Goal: Task Accomplishment & Management: Use online tool/utility

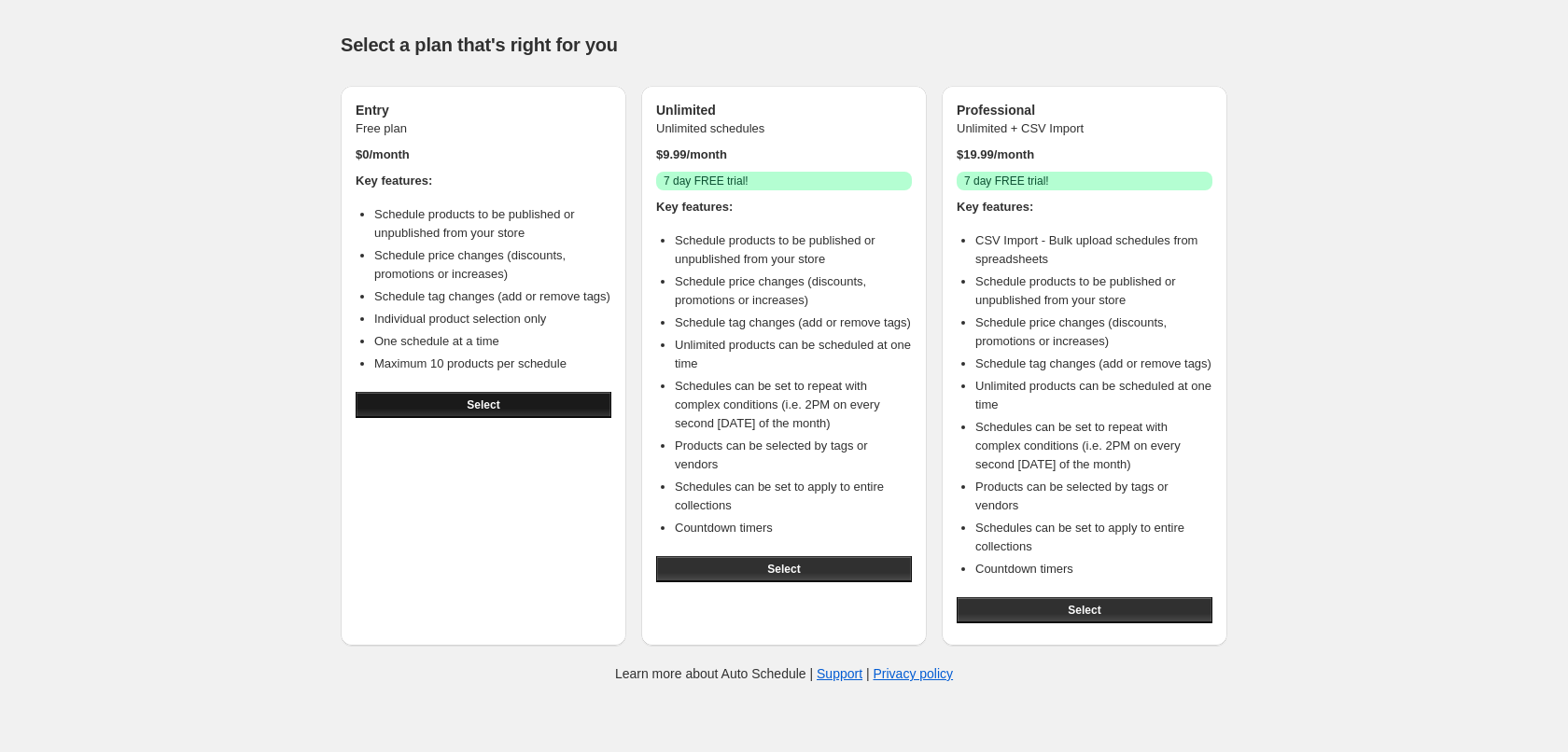
click at [528, 418] on button "Select" at bounding box center [484, 405] width 255 height 26
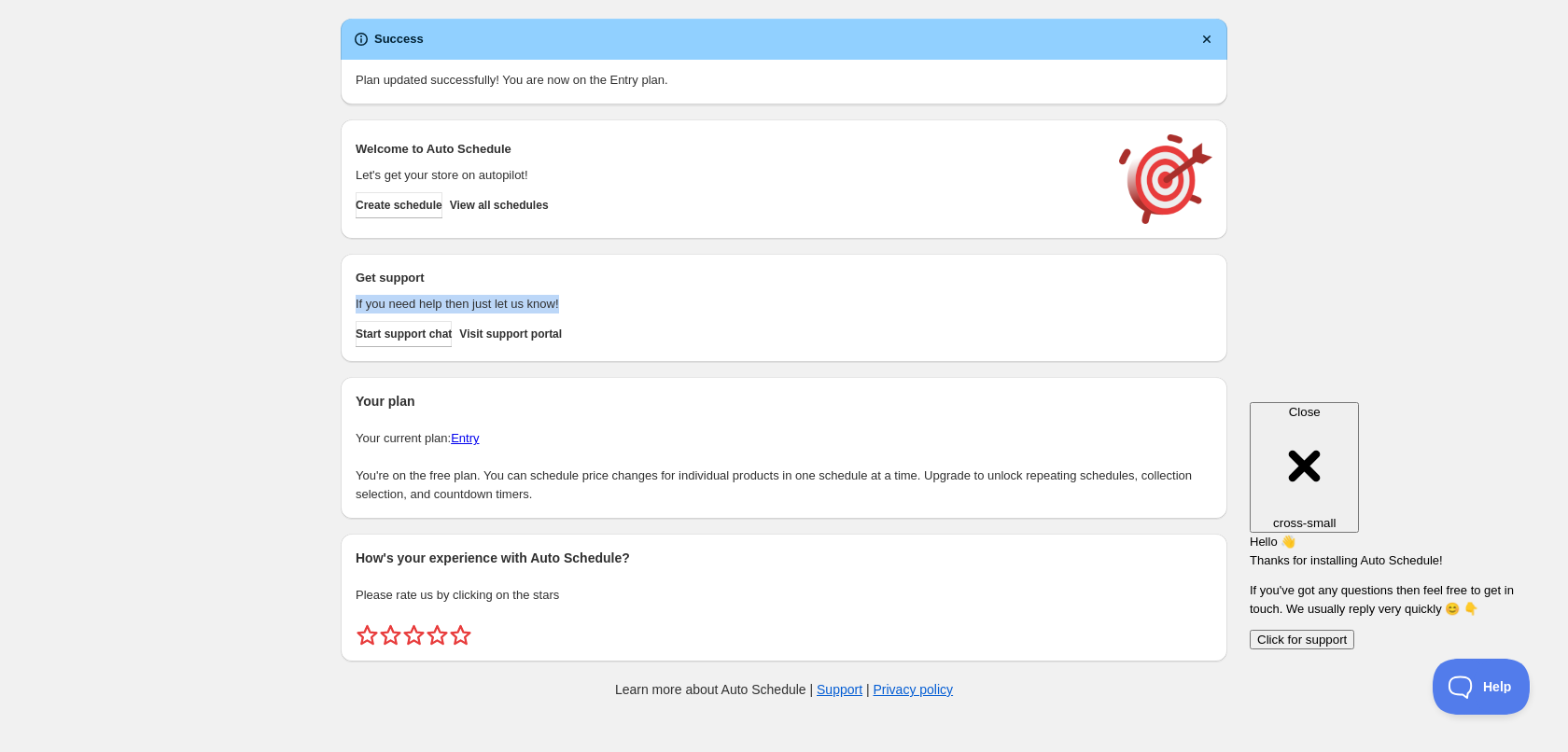
drag, startPoint x: 345, startPoint y: 299, endPoint x: 588, endPoint y: 308, distance: 243.2
click at [588, 308] on div "Get support If you need help then just let us know! Start support chat Visit su…" at bounding box center [784, 307] width 887 height 108
click at [588, 308] on p "If you need help then just let us know!" at bounding box center [728, 305] width 745 height 19
click at [385, 210] on span "Create schedule" at bounding box center [399, 205] width 87 height 15
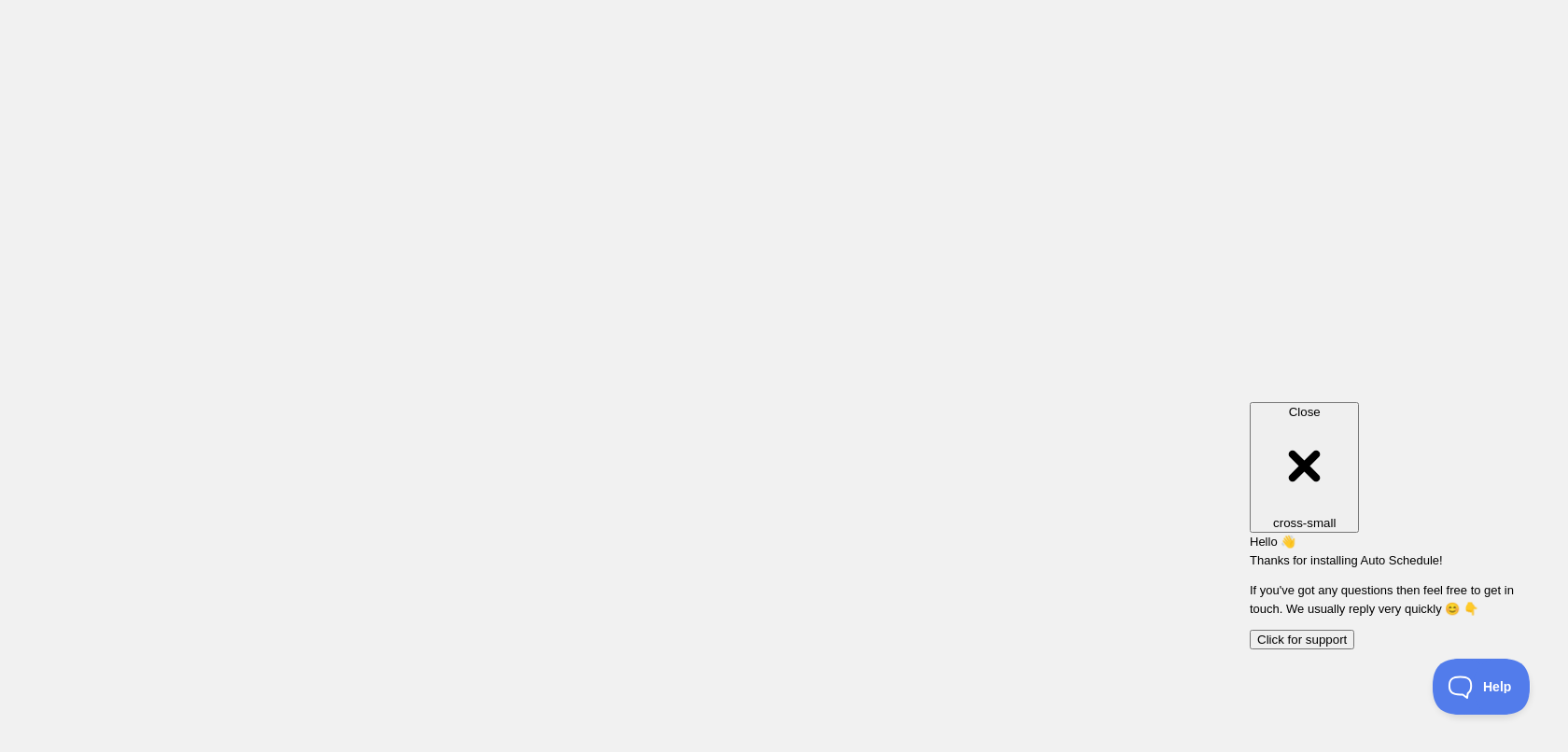
click at [1321, 407] on span "Close" at bounding box center [1305, 411] width 32 height 14
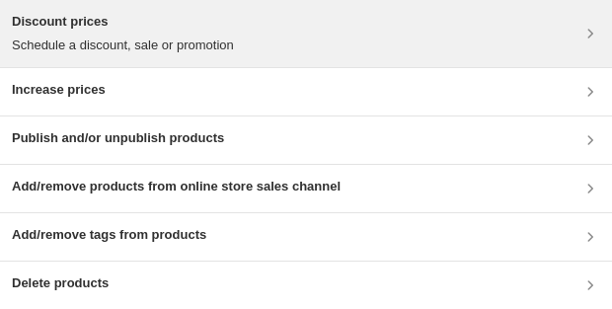
click at [173, 39] on p "Schedule a discount, sale or promotion" at bounding box center [123, 46] width 222 height 20
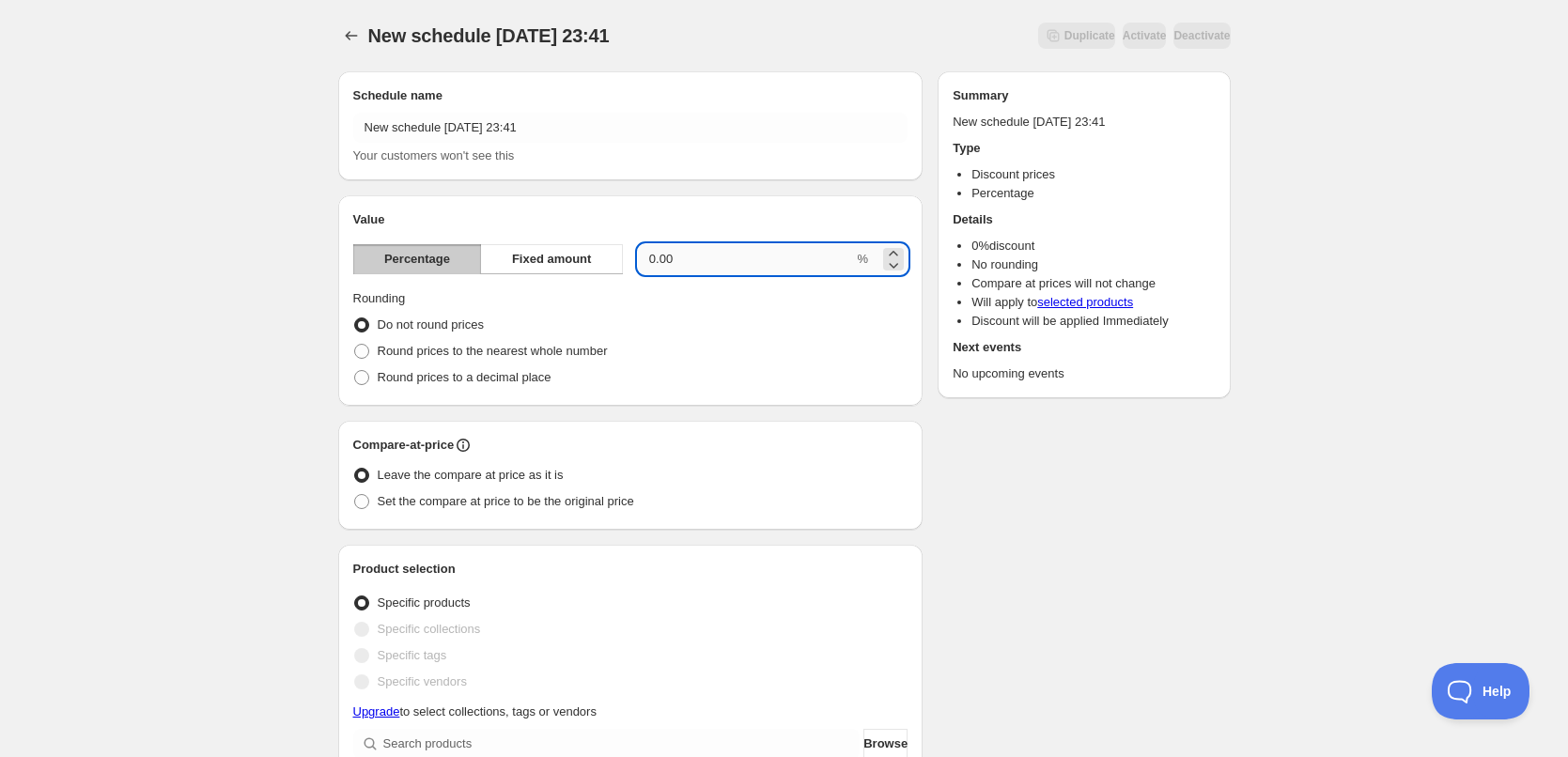
click at [663, 263] on input "0.00" at bounding box center [746, 259] width 216 height 30
click at [893, 254] on icon at bounding box center [894, 253] width 19 height 19
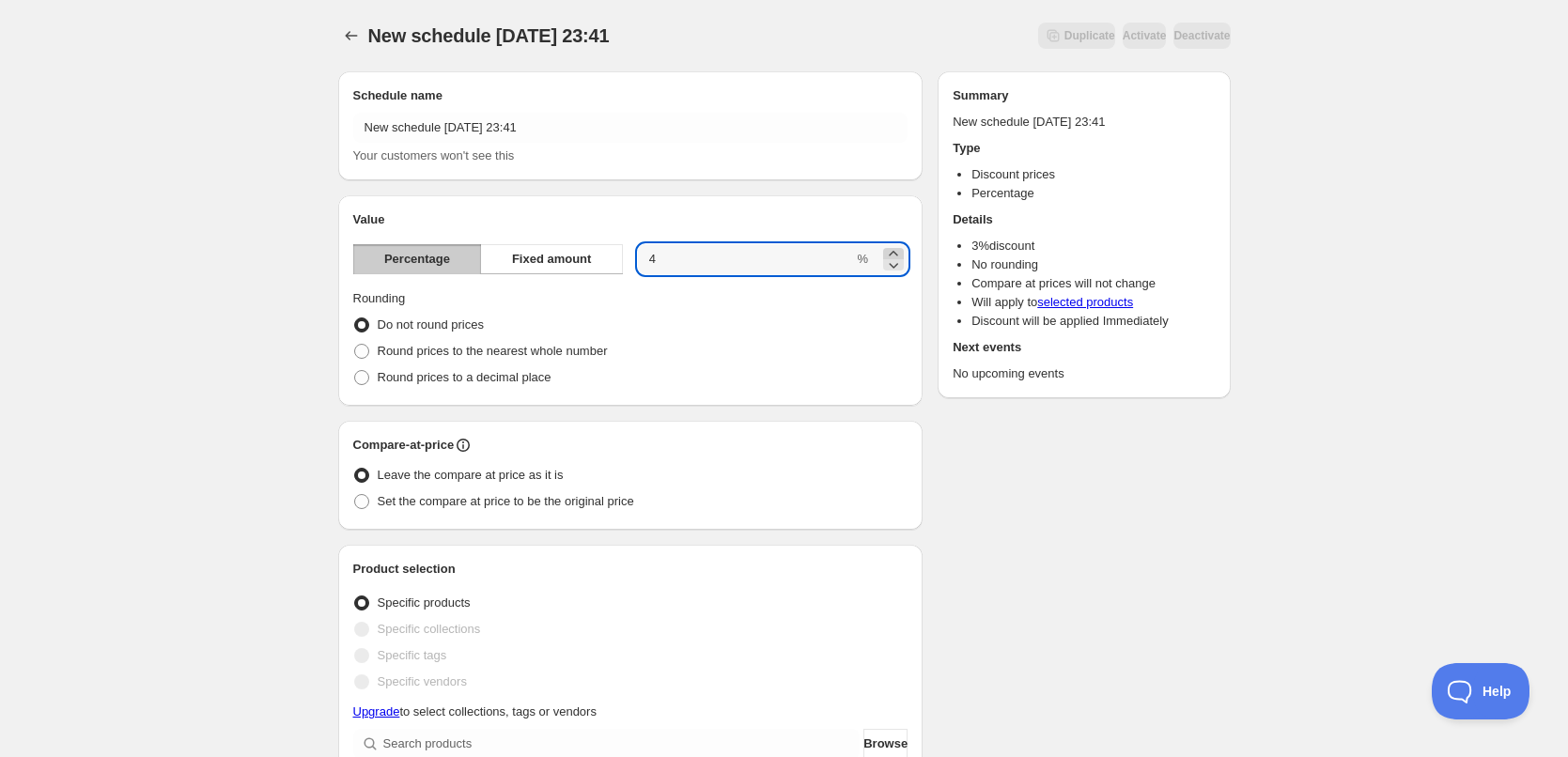
click at [893, 254] on icon at bounding box center [894, 253] width 19 height 19
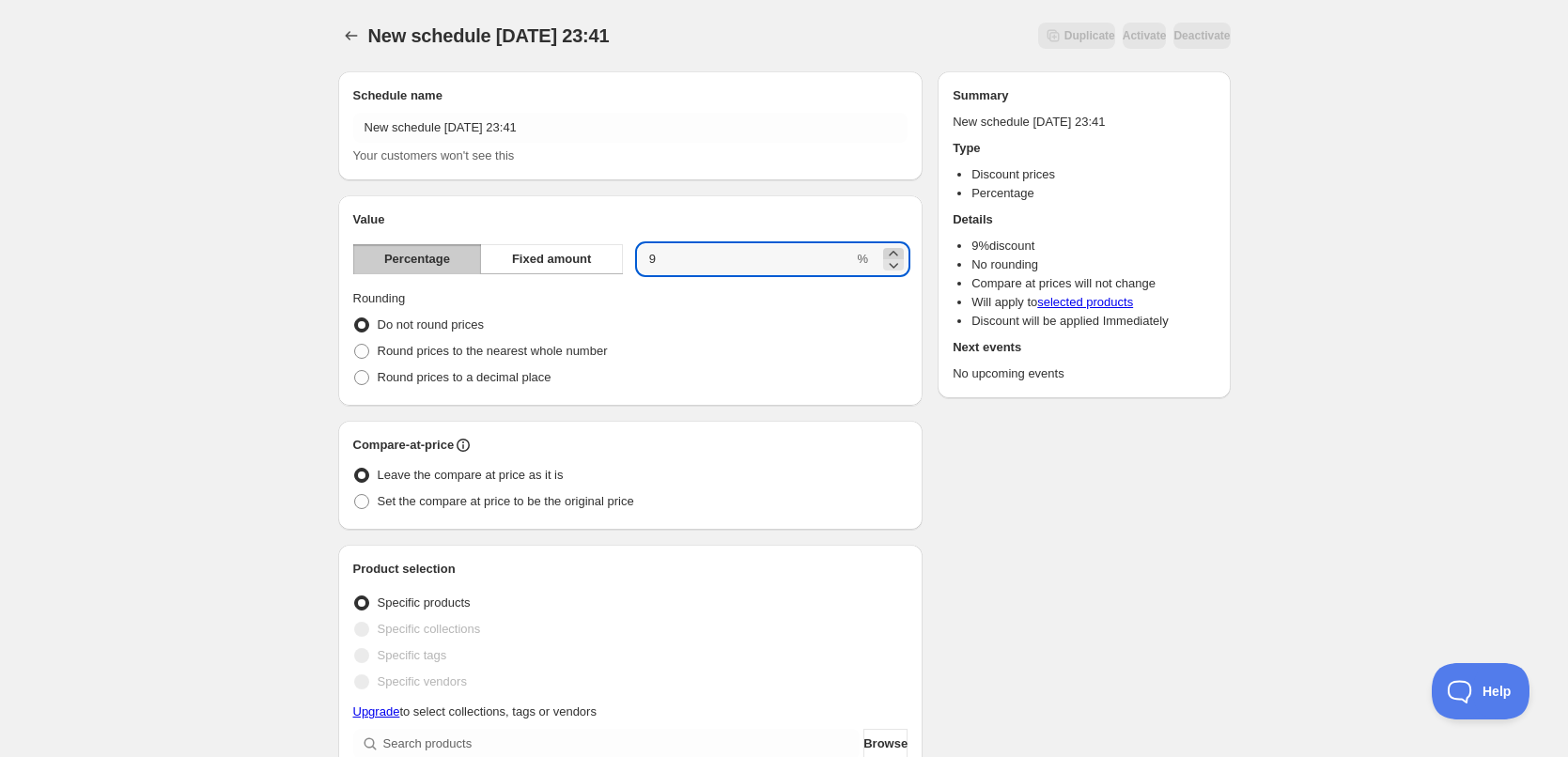
click at [893, 254] on icon at bounding box center [894, 253] width 19 height 19
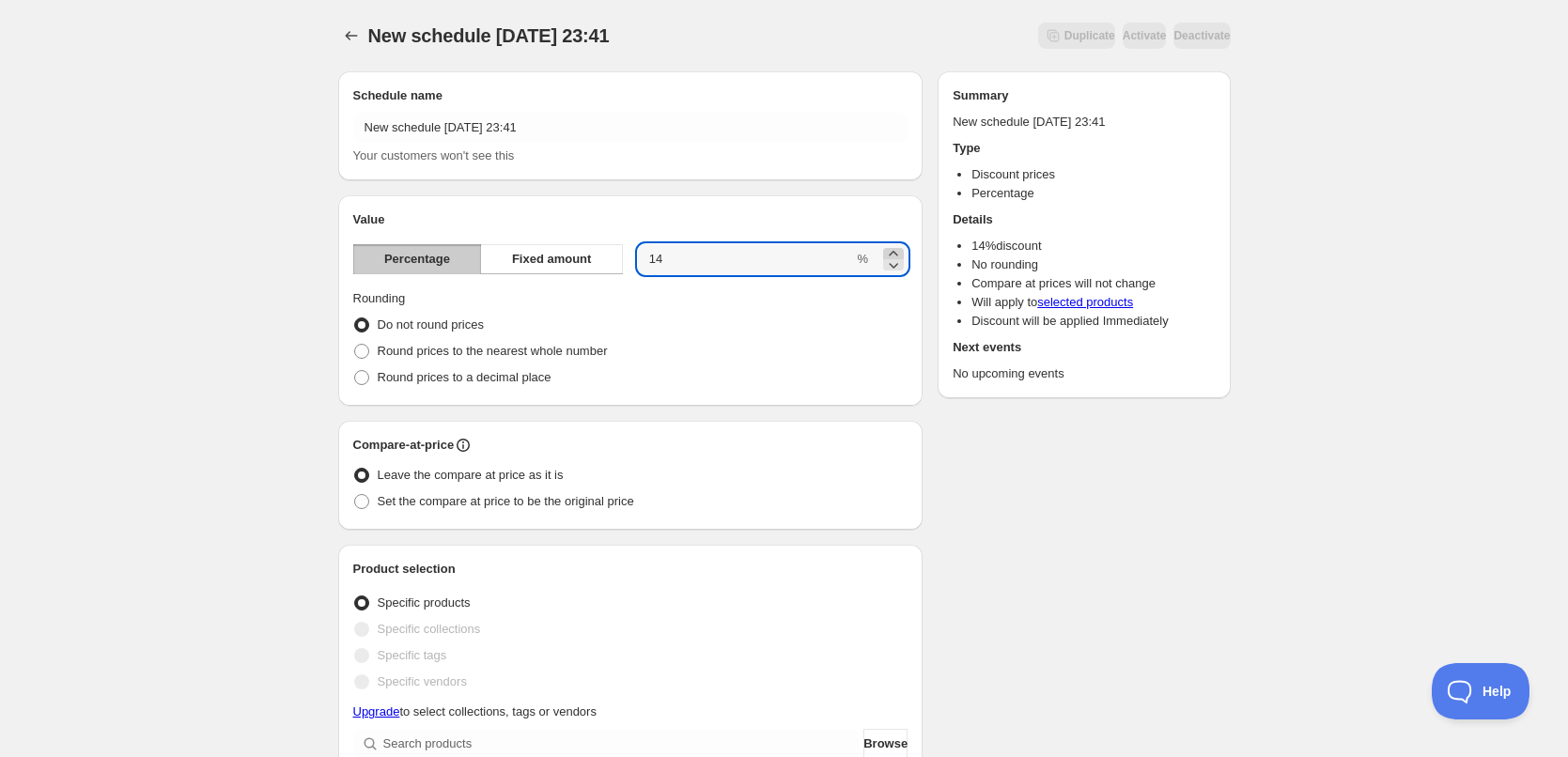
click at [893, 254] on icon at bounding box center [894, 253] width 19 height 19
drag, startPoint x: 699, startPoint y: 253, endPoint x: 651, endPoint y: 256, distance: 48.1
click at [651, 256] on input "15" at bounding box center [746, 259] width 216 height 30
type input "25"
click at [299, 290] on div "New schedule Oct 09 2025 23:41. This page is ready New schedule Oct 09 2025 23:…" at bounding box center [784, 744] width 1568 height 1487
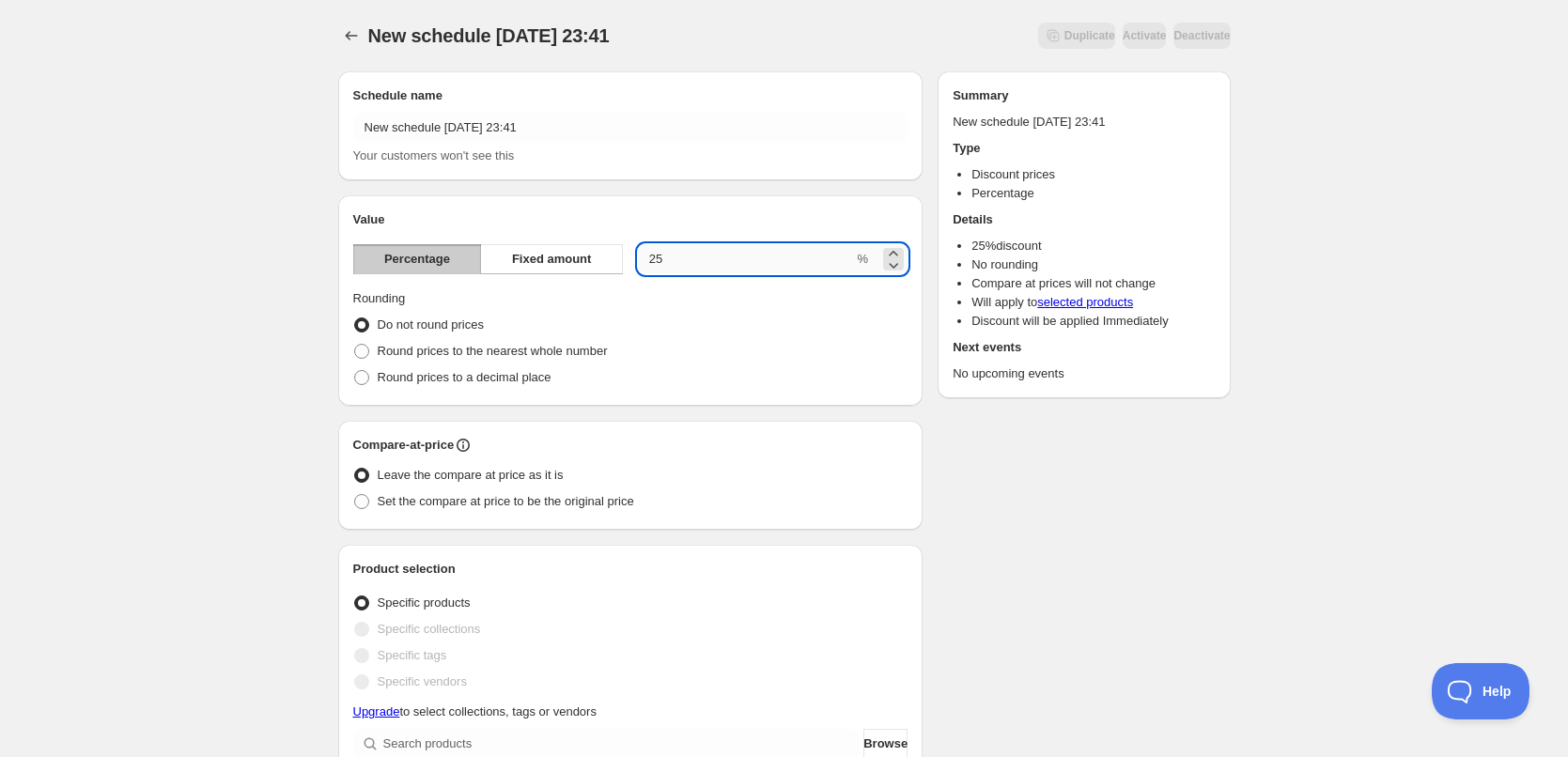
click at [691, 257] on input "25" at bounding box center [746, 259] width 216 height 30
drag, startPoint x: 673, startPoint y: 249, endPoint x: 653, endPoint y: 253, distance: 20.4
click at [653, 253] on input "25" at bounding box center [746, 259] width 216 height 30
click at [684, 228] on h2 "Value" at bounding box center [631, 220] width 555 height 19
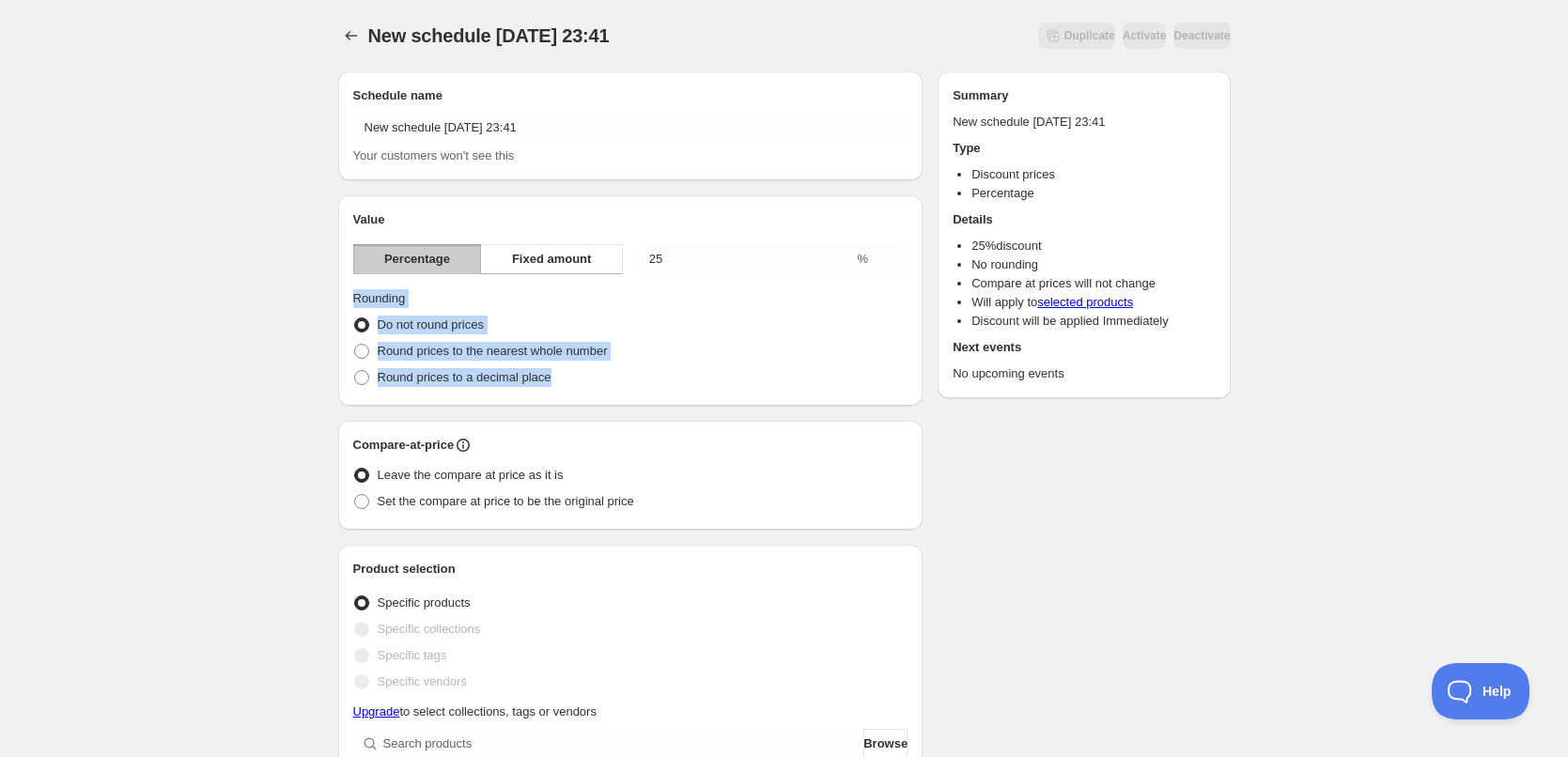
drag, startPoint x: 341, startPoint y: 292, endPoint x: 617, endPoint y: 380, distance: 289.7
click at [617, 380] on div "Value Percentage Fixed amount 25 % Rounding Do not round prices Round prices to…" at bounding box center [631, 300] width 586 height 210
drag, startPoint x: 302, startPoint y: 312, endPoint x: 315, endPoint y: 329, distance: 21.4
click at [302, 312] on div "New schedule Oct 09 2025 23:41. This page is ready New schedule Oct 09 2025 23:…" at bounding box center [784, 744] width 1568 height 1487
click at [351, 352] on div "Value Percentage Fixed amount 25 % Rounding Do not round prices Round prices to…" at bounding box center [631, 300] width 586 height 210
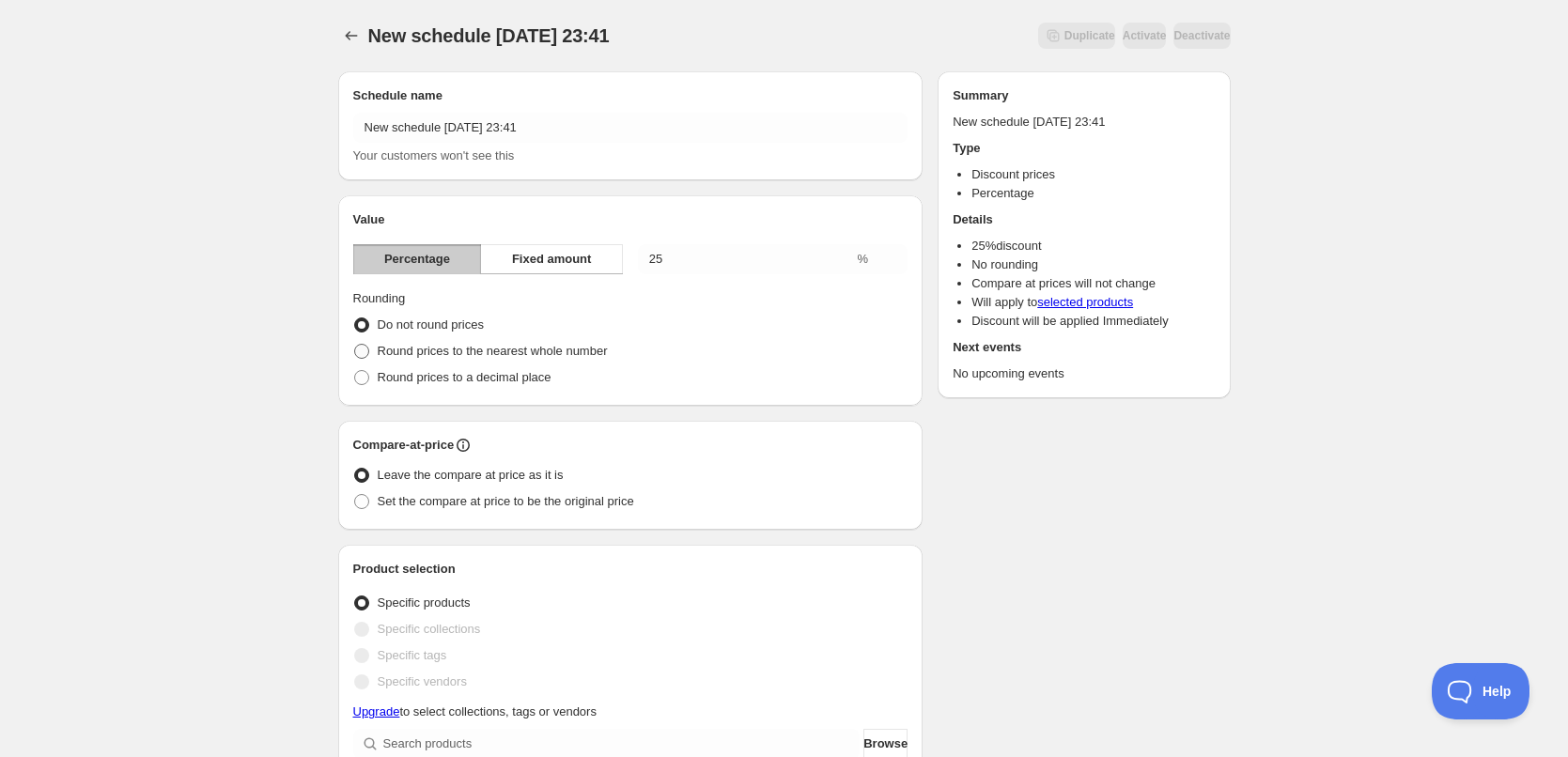
click at [359, 353] on span at bounding box center [362, 351] width 15 height 15
click at [355, 345] on input "Round prices to the nearest whole number" at bounding box center [354, 344] width 1 height 1
radio input "true"
click at [291, 374] on div "New schedule Oct 09 2025 23:41. This page is ready New schedule Oct 09 2025 23:…" at bounding box center [784, 744] width 1568 height 1487
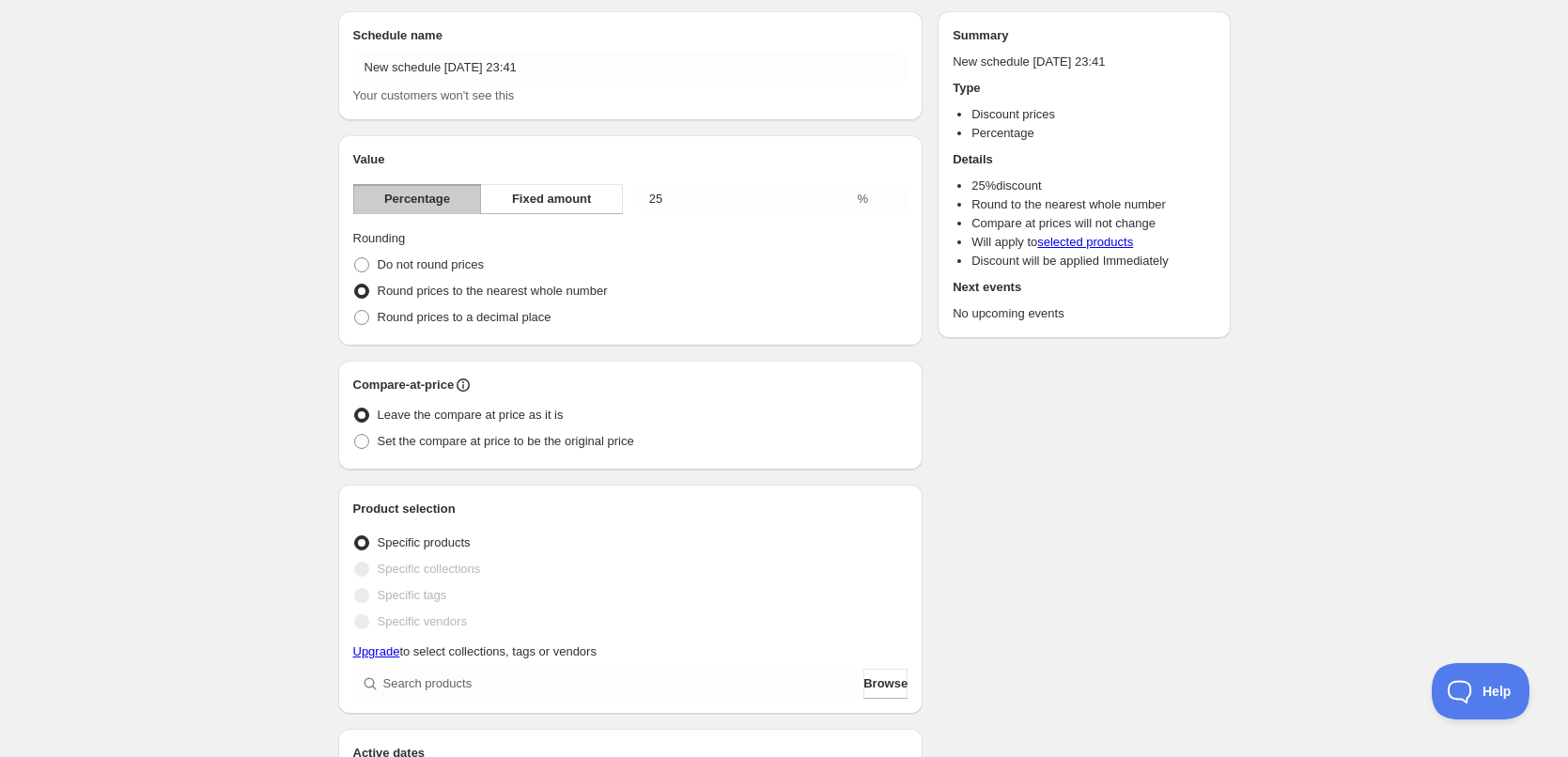
scroll to position [94, 0]
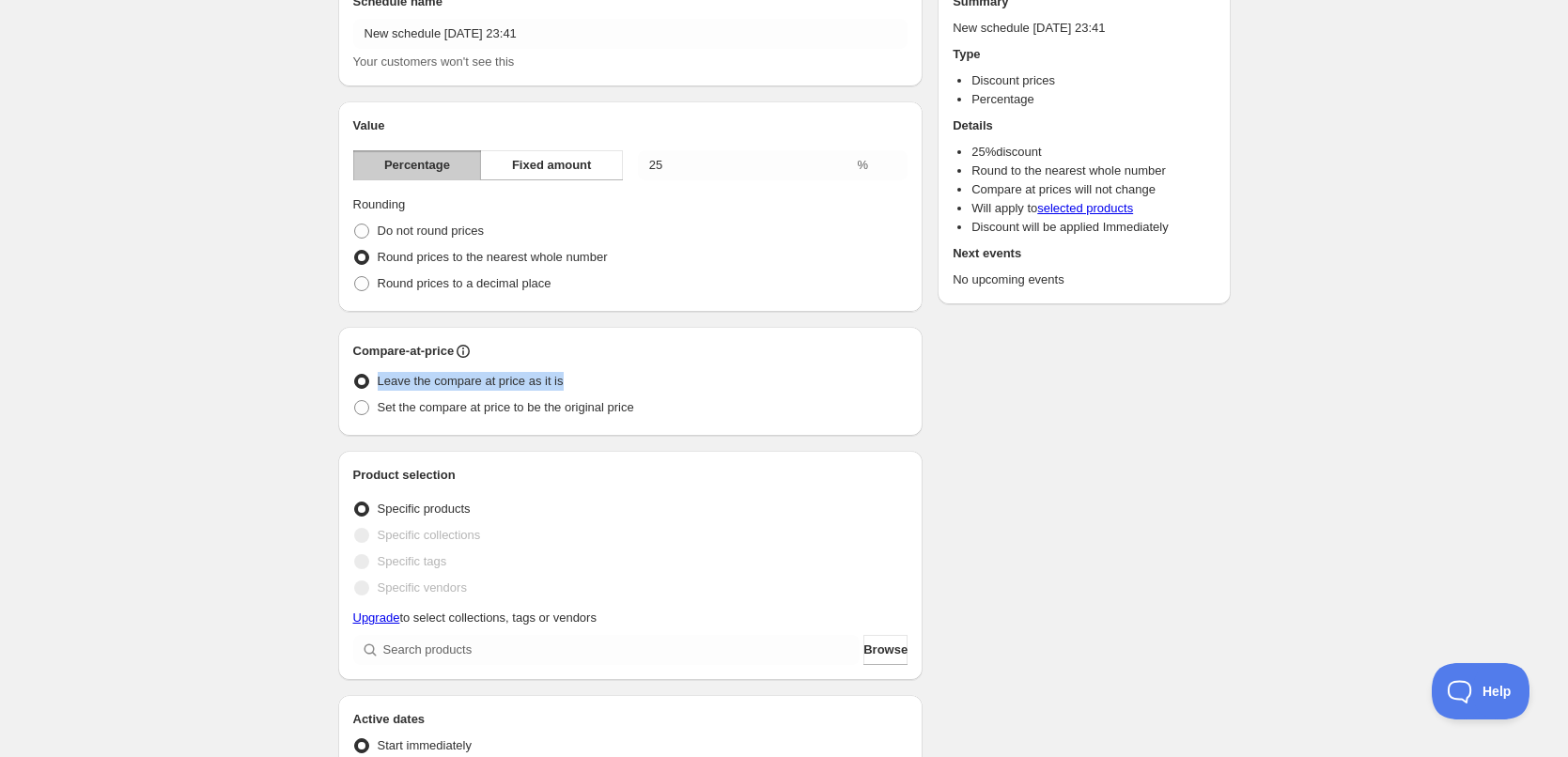
drag, startPoint x: 377, startPoint y: 380, endPoint x: 579, endPoint y: 382, distance: 202.0
click at [579, 382] on div "Leave the compare at price as it is" at bounding box center [631, 382] width 555 height 27
drag, startPoint x: 322, startPoint y: 359, endPoint x: 674, endPoint y: 415, distance: 356.4
click at [674, 415] on div "Schedule name New schedule Oct 09 2025 23:41 Your customers won't see this Valu…" at bounding box center [776, 660] width 908 height 1394
click at [674, 415] on div "Set the compare at price to be the original price" at bounding box center [631, 408] width 555 height 27
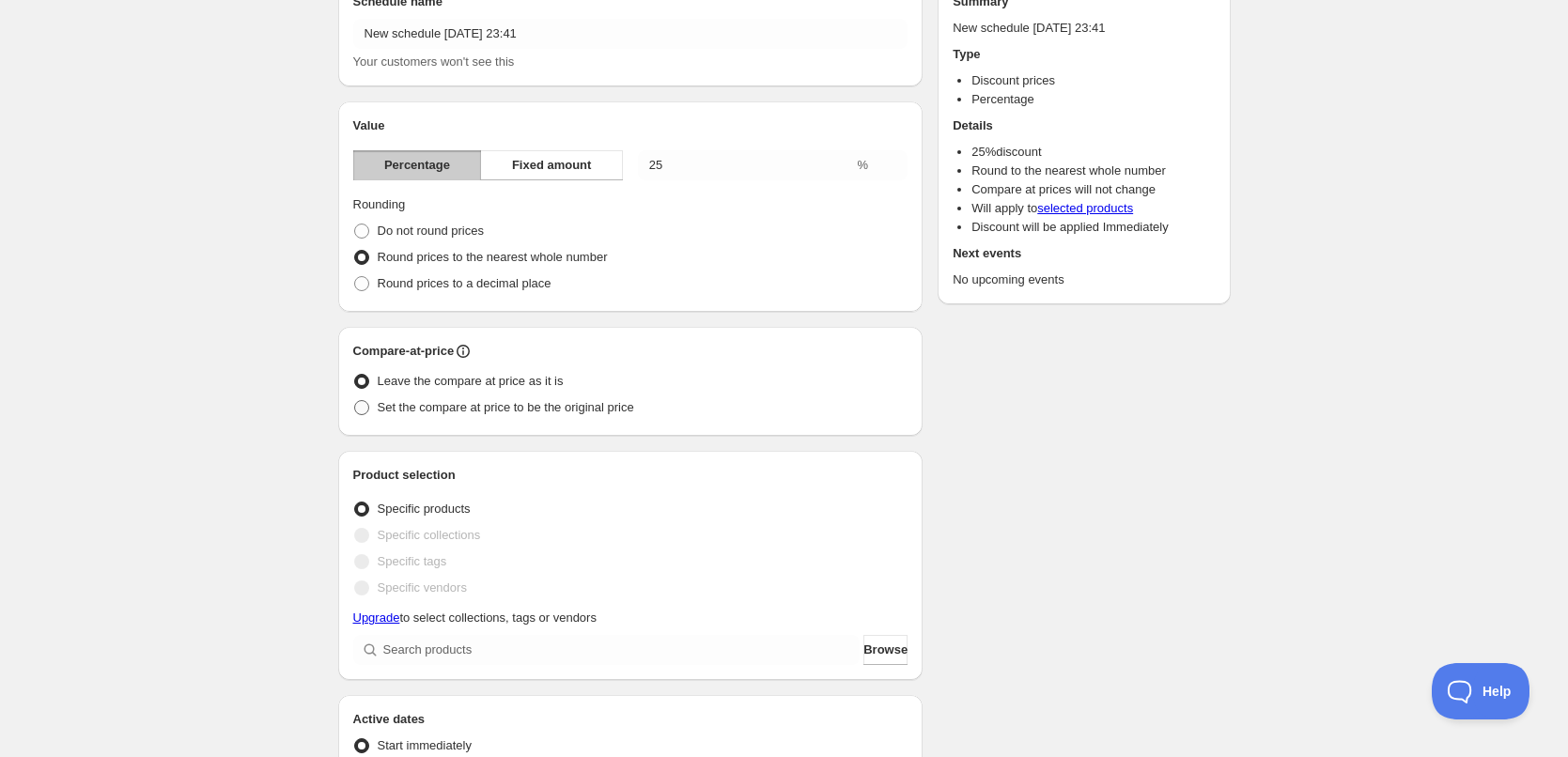
click at [622, 414] on span "Set the compare at price to be the original price" at bounding box center [506, 407] width 256 height 14
click at [355, 401] on input "Set the compare at price to be the original price" at bounding box center [354, 400] width 1 height 1
radio input "true"
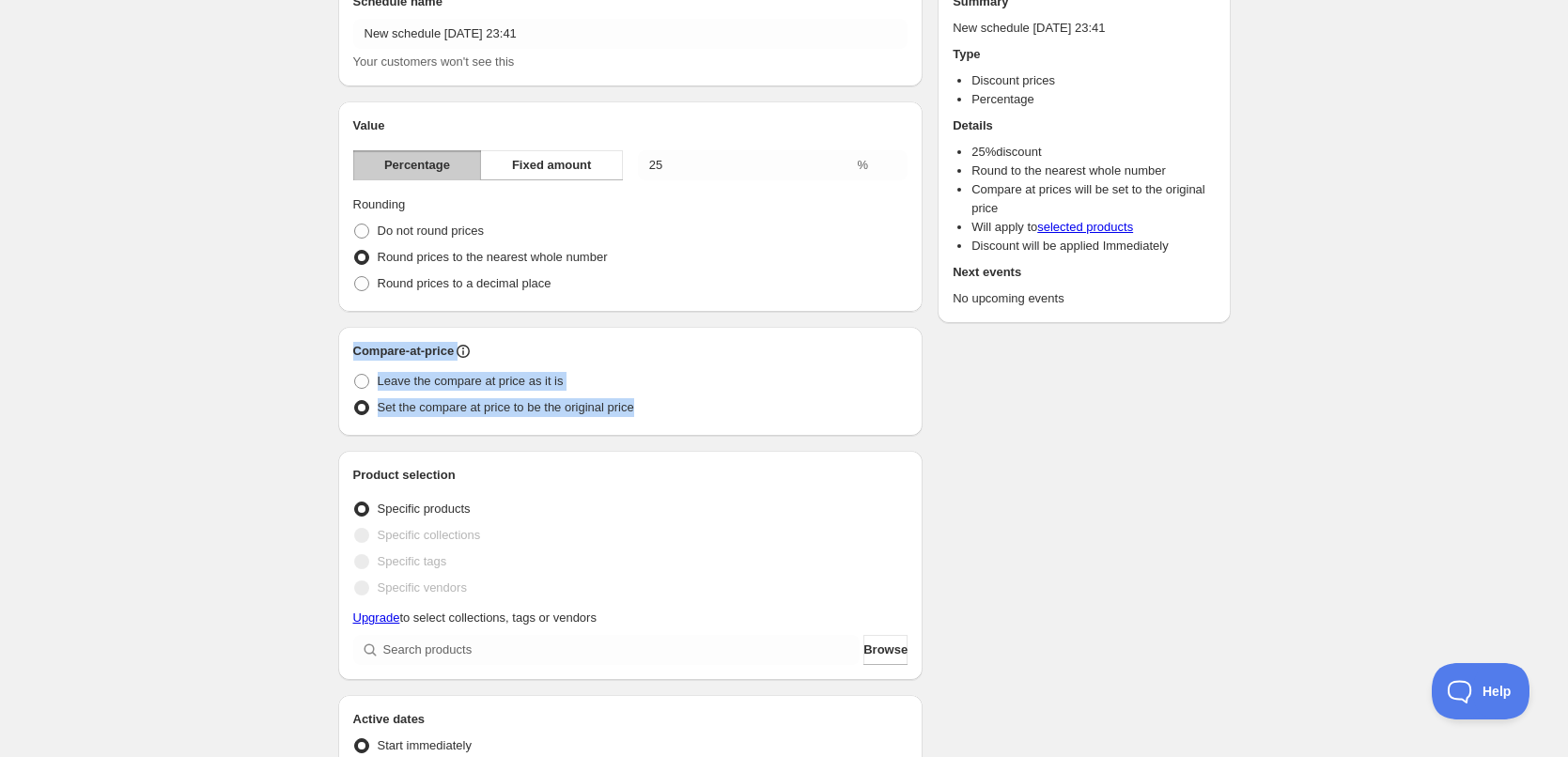
drag, startPoint x: 320, startPoint y: 358, endPoint x: 696, endPoint y: 407, distance: 379.2
click at [696, 407] on div "New schedule Oct 09 2025 23:41. This page is ready New schedule Oct 09 2025 23:…" at bounding box center [784, 630] width 937 height 1450
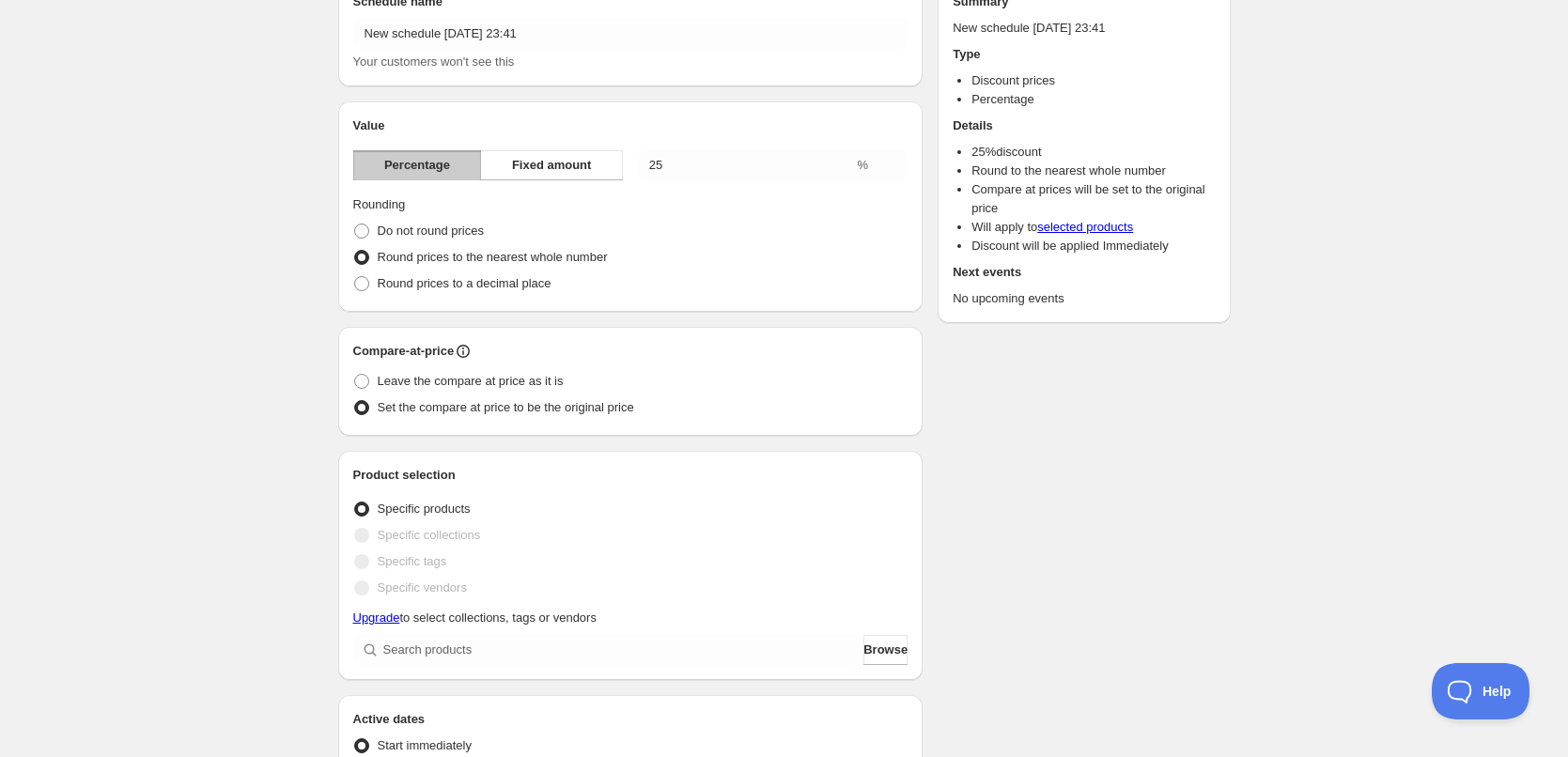
click at [288, 464] on div "New schedule Oct 09 2025 23:41. This page is ready New schedule Oct 09 2025 23:…" at bounding box center [784, 649] width 1568 height 1487
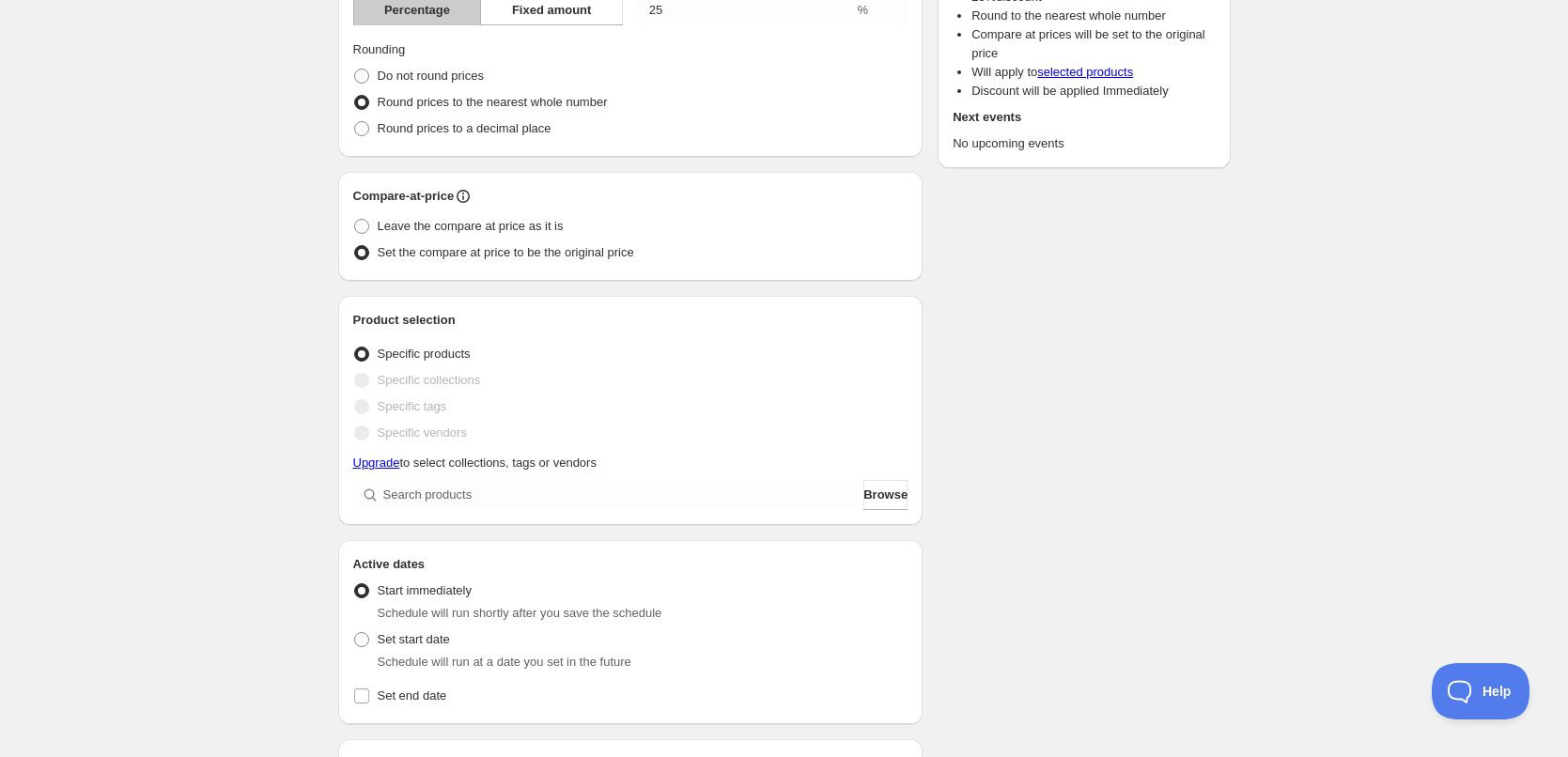
scroll to position [282, 0]
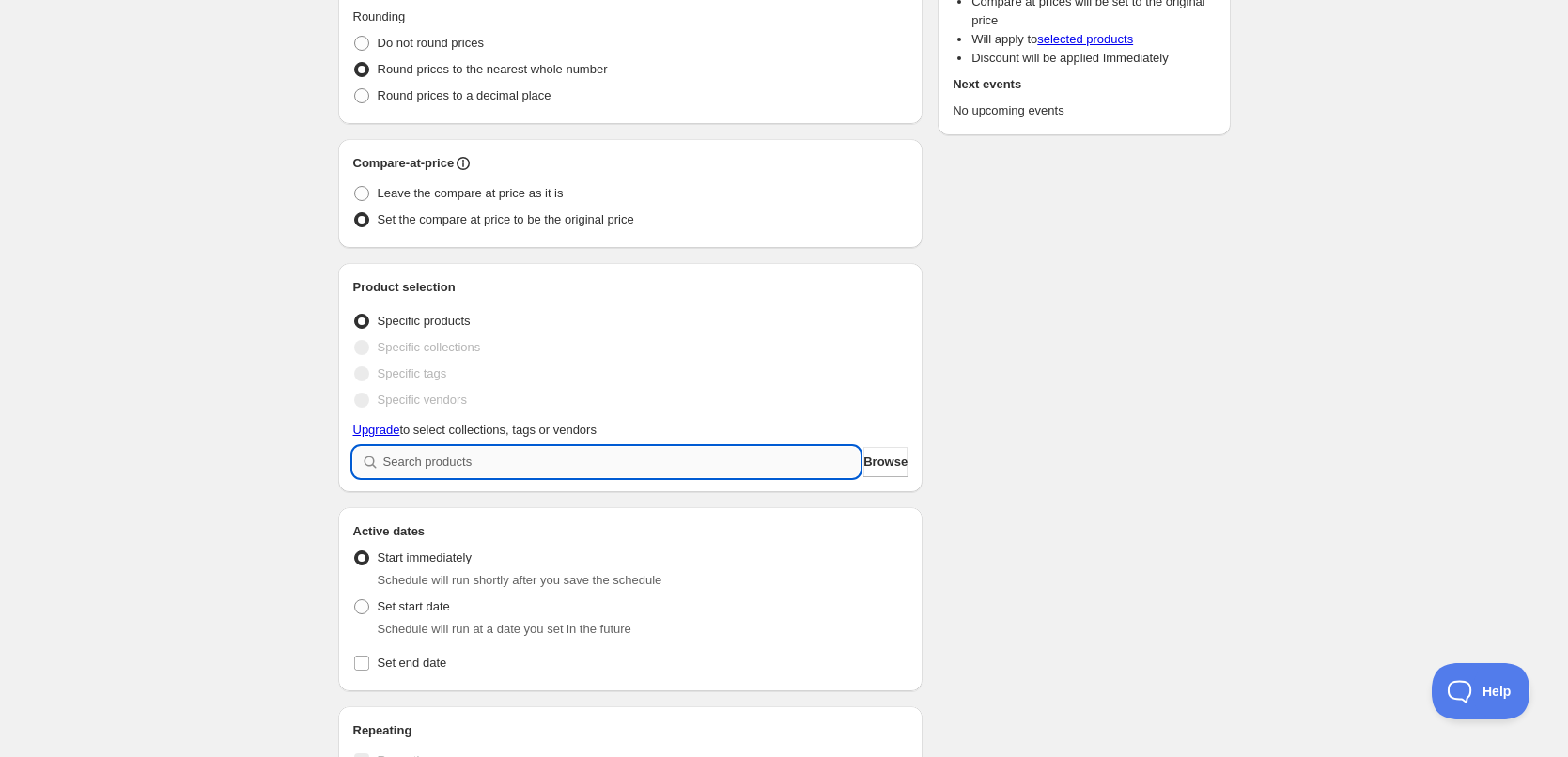
click at [461, 466] on input "search" at bounding box center [621, 463] width 477 height 30
click at [864, 468] on span "Browse" at bounding box center [886, 462] width 44 height 19
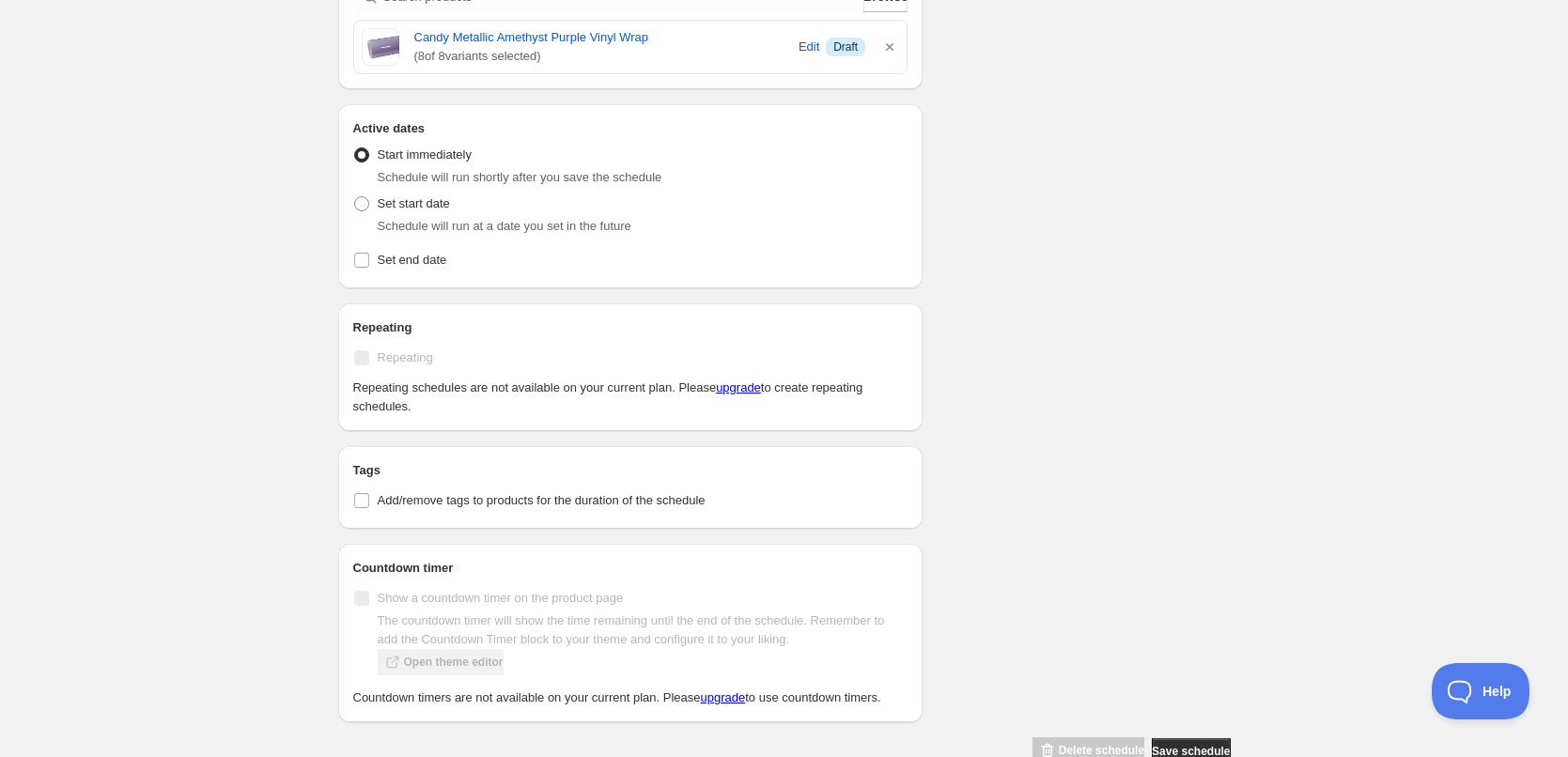
scroll to position [751, 0]
click at [412, 503] on span "Add/remove tags to products for the duration of the schedule" at bounding box center [542, 495] width 328 height 14
click at [370, 503] on input "Add/remove tags to products for the duration of the schedule" at bounding box center [362, 496] width 15 height 15
checkbox input "true"
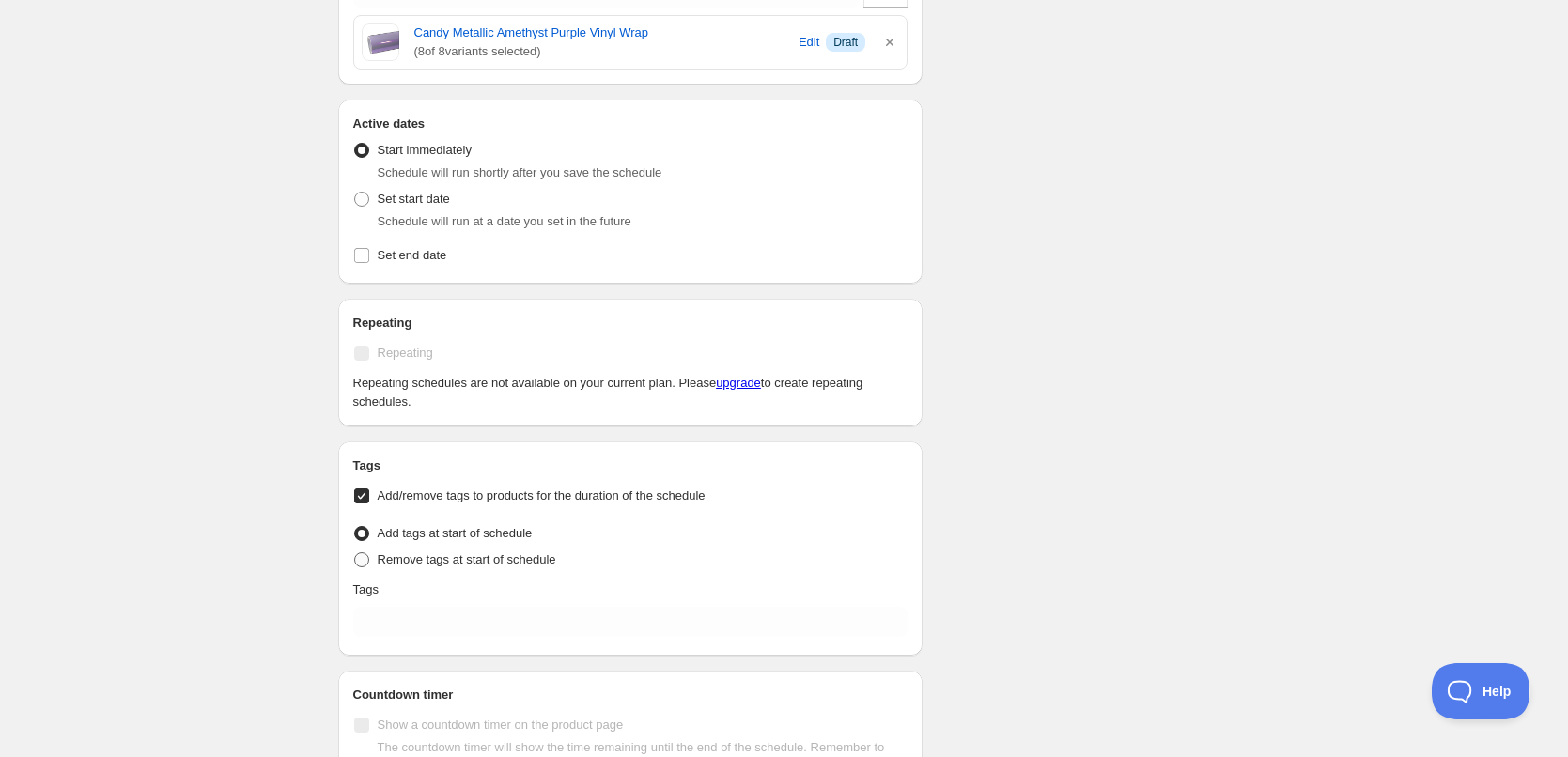
click at [434, 557] on span "Remove tags at start of schedule" at bounding box center [467, 559] width 178 height 14
click at [355, 553] on input "Remove tags at start of schedule" at bounding box center [354, 552] width 1 height 1
radio input "true"
click at [434, 557] on span "Remove tags at start of schedule" at bounding box center [467, 559] width 178 height 14
click at [355, 553] on input "Remove tags at start of schedule" at bounding box center [354, 552] width 1 height 1
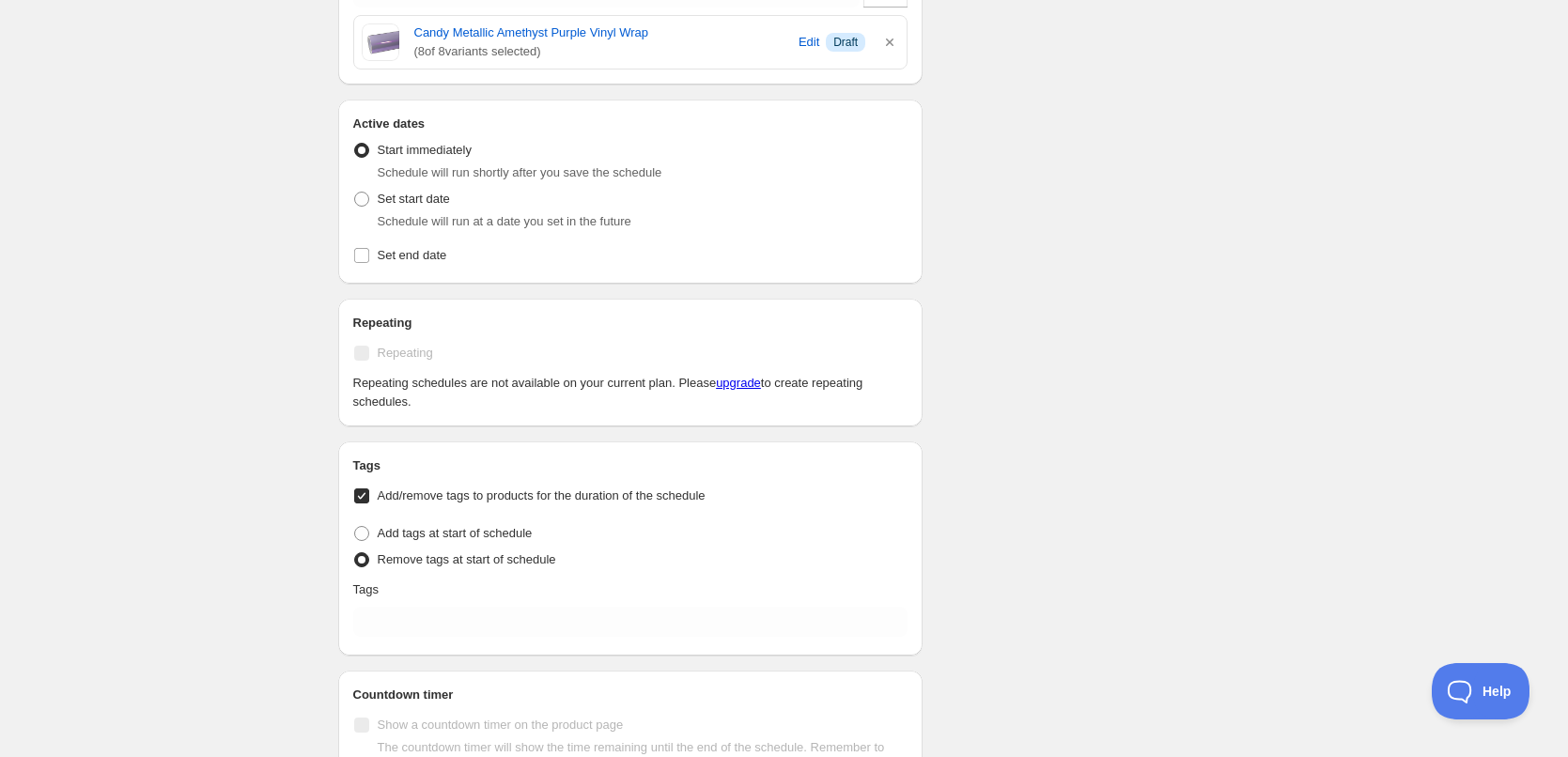
click at [425, 499] on span "Add/remove tags to products for the duration of the schedule" at bounding box center [542, 495] width 328 height 14
click at [370, 499] on input "Add/remove tags to products for the duration of the schedule" at bounding box center [362, 496] width 15 height 15
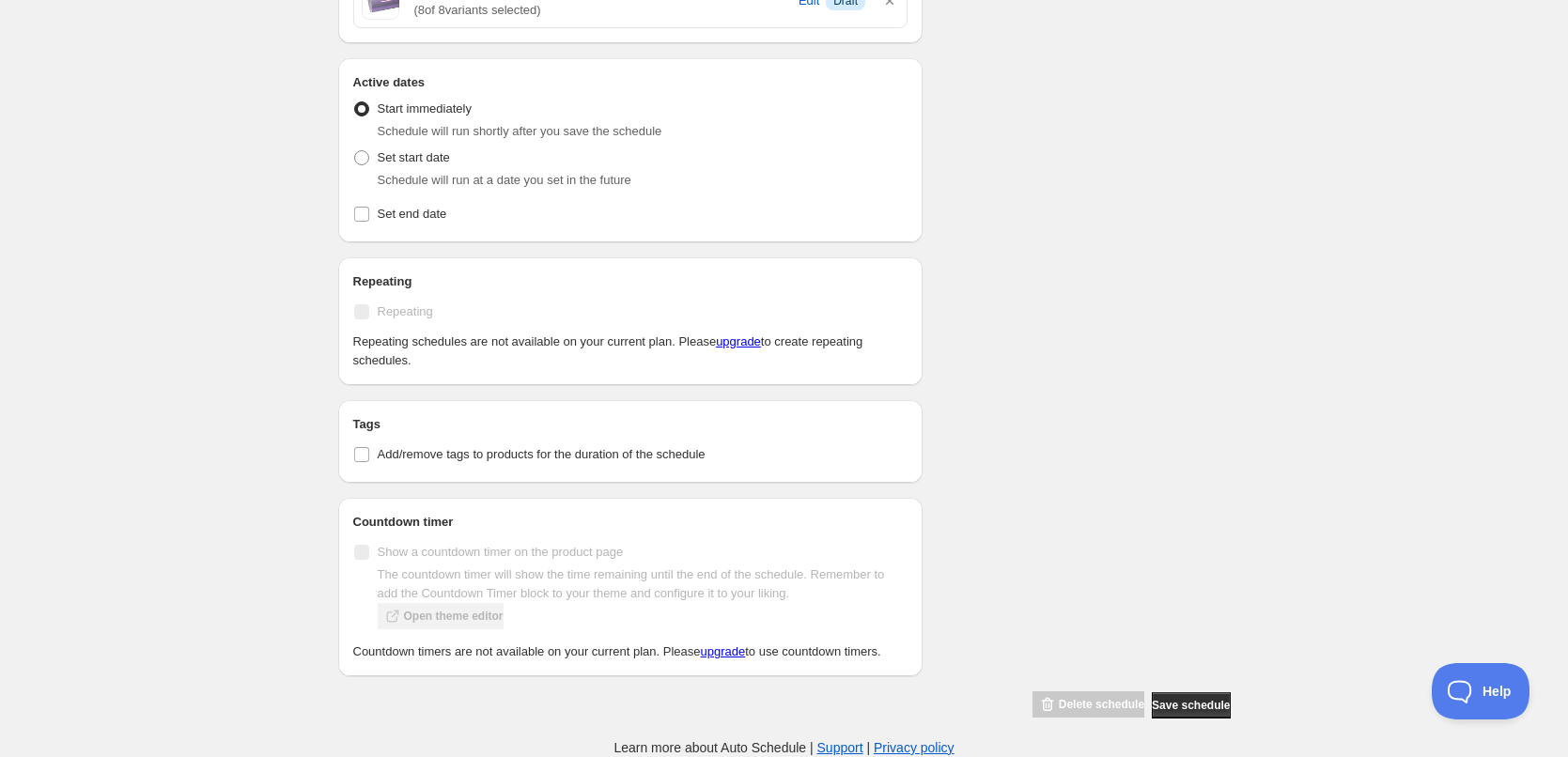
scroll to position [809, 0]
click at [375, 442] on label "Add/remove tags to products for the duration of the schedule" at bounding box center [631, 455] width 555 height 27
click at [370, 448] on input "Add/remove tags to products for the duration of the schedule" at bounding box center [362, 455] width 15 height 15
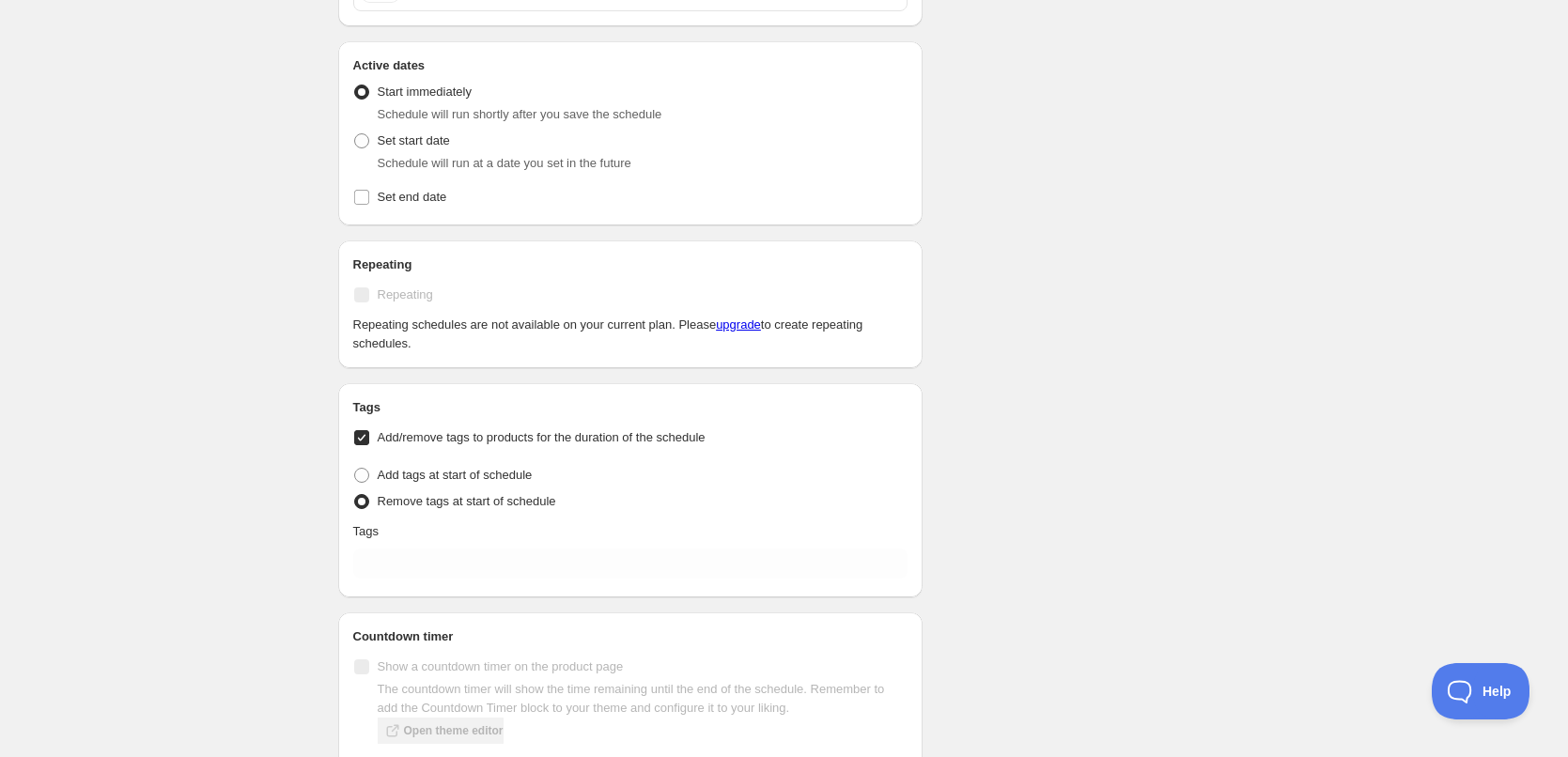
click at [375, 437] on label "Add/remove tags to products for the duration of the schedule" at bounding box center [631, 438] width 555 height 27
click at [370, 437] on input "Add/remove tags to products for the duration of the schedule" at bounding box center [362, 438] width 15 height 15
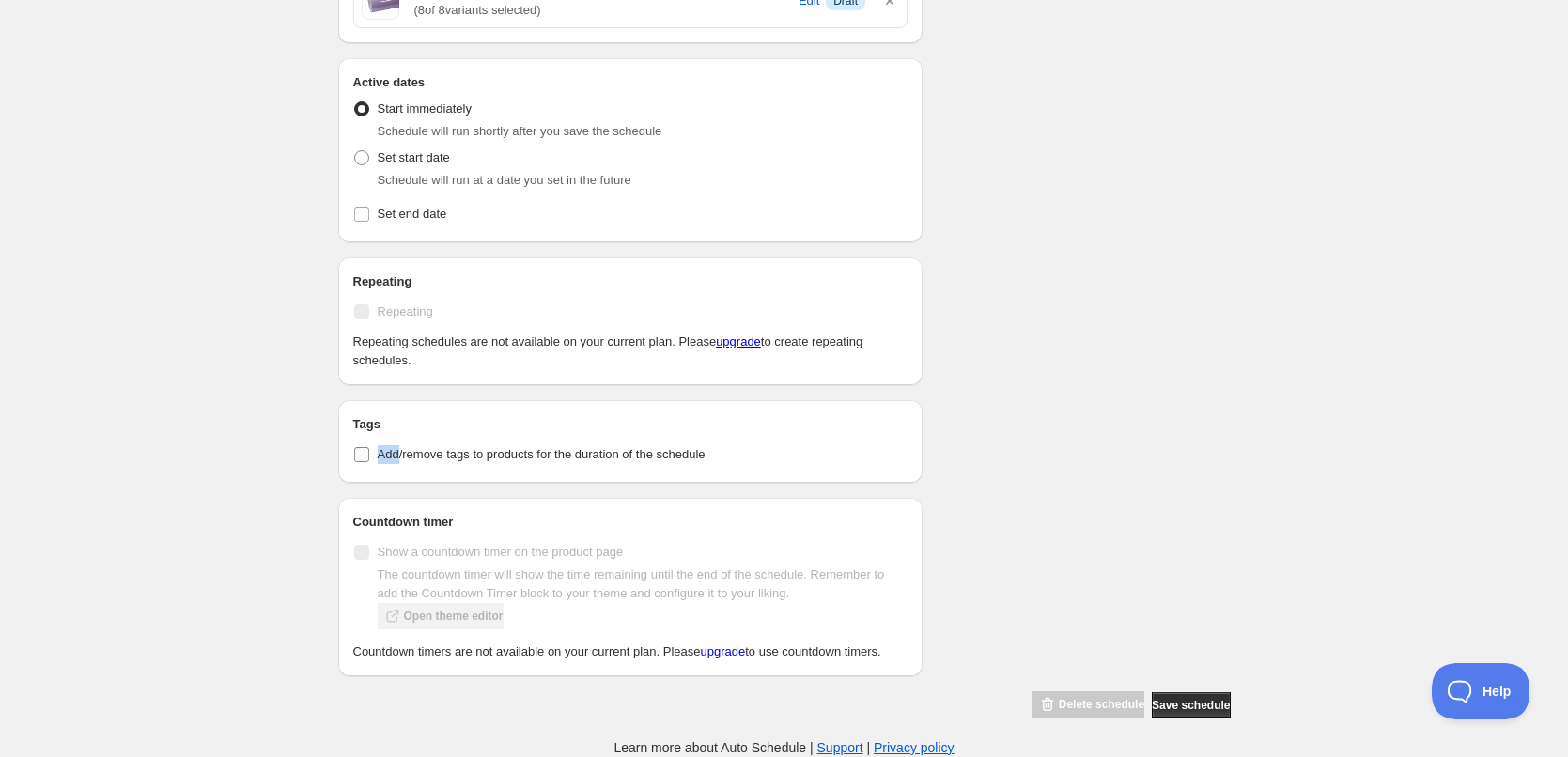
click at [375, 442] on label "Add/remove tags to products for the duration of the schedule" at bounding box center [631, 455] width 555 height 27
click at [370, 448] on input "Add/remove tags to products for the duration of the schedule" at bounding box center [362, 455] width 15 height 15
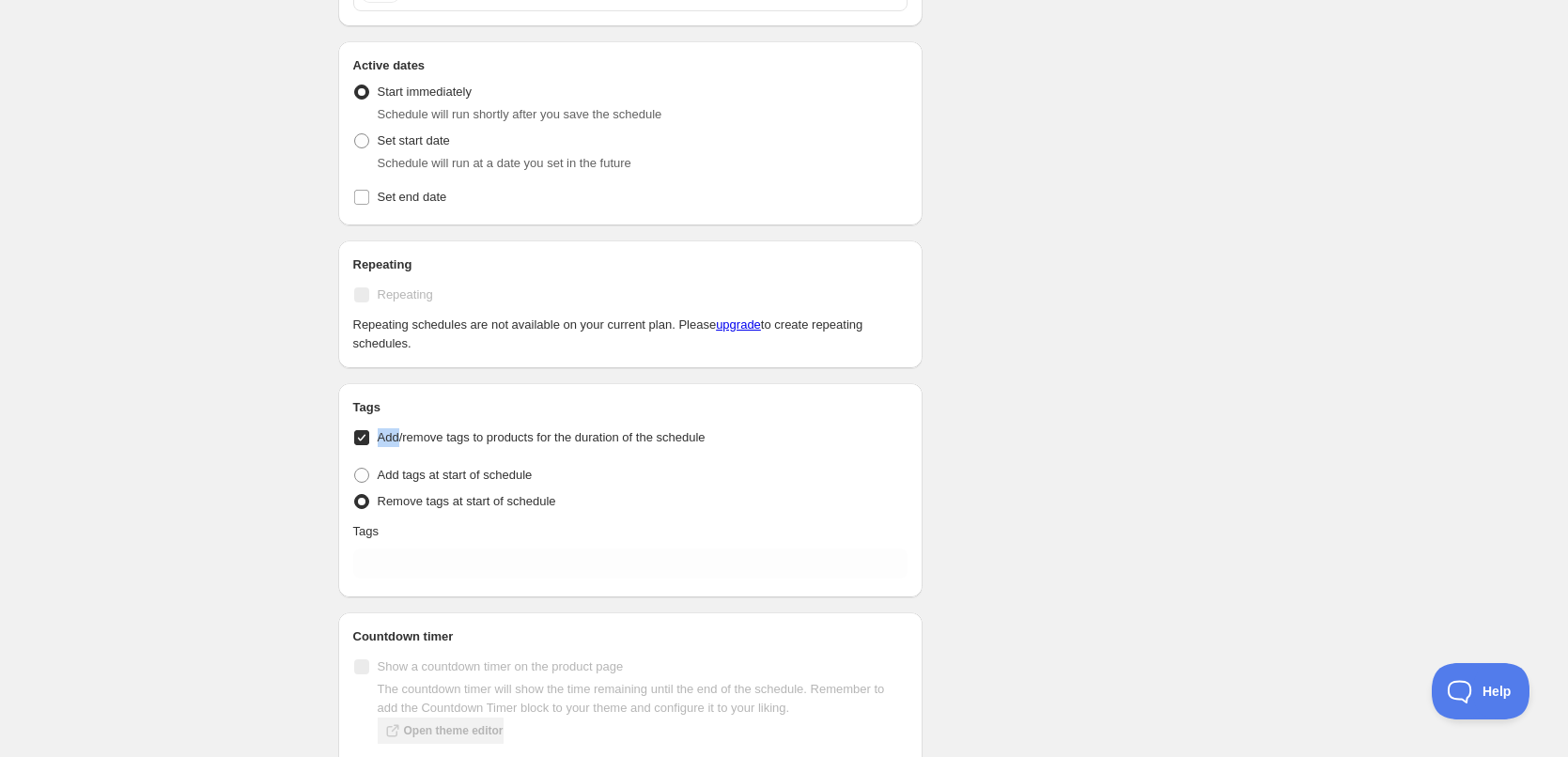
click at [375, 437] on label "Add/remove tags to products for the duration of the schedule" at bounding box center [631, 438] width 555 height 27
click at [370, 437] on input "Add/remove tags to products for the duration of the schedule" at bounding box center [362, 438] width 15 height 15
checkbox input "false"
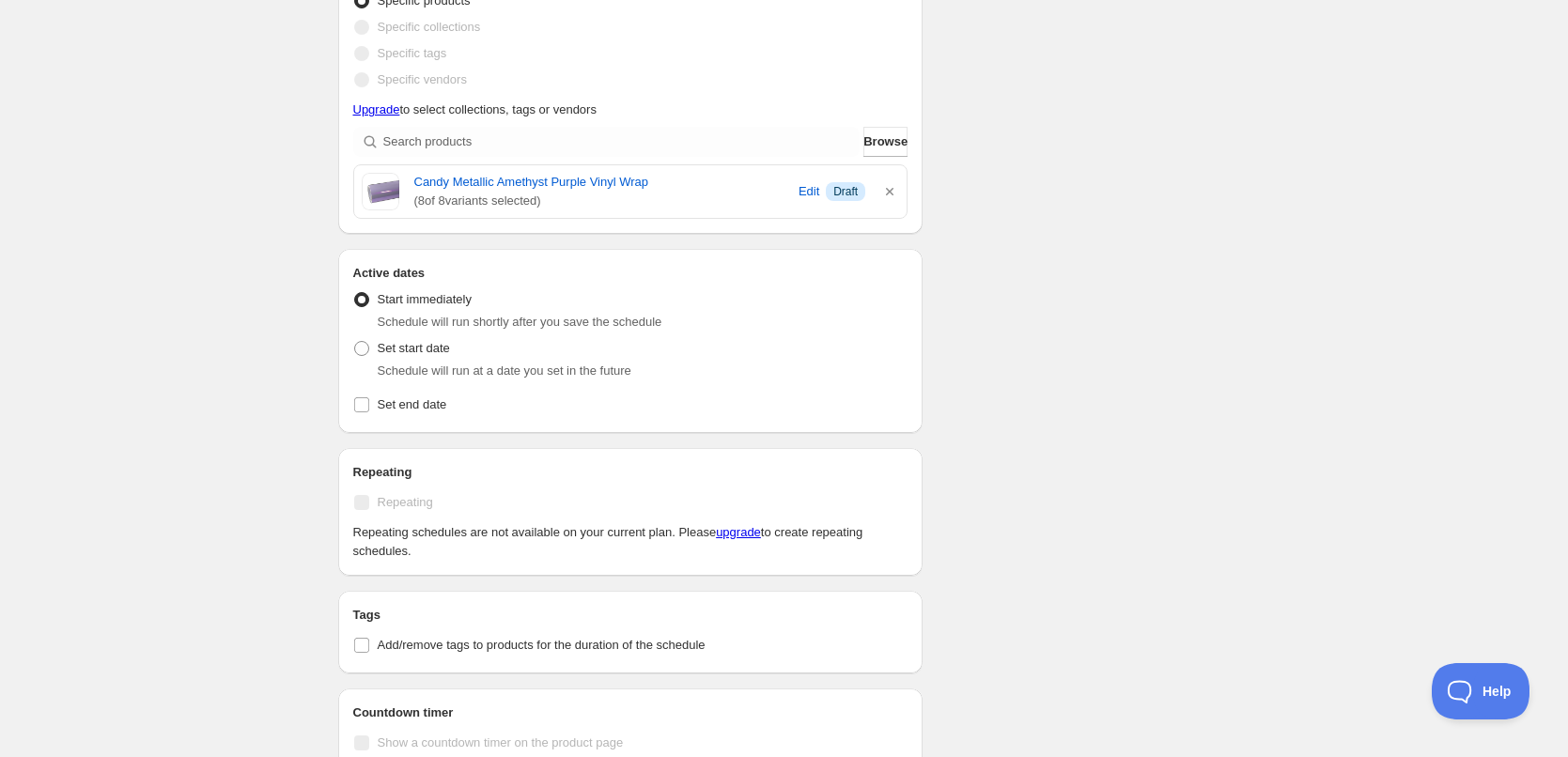
scroll to position [528, 0]
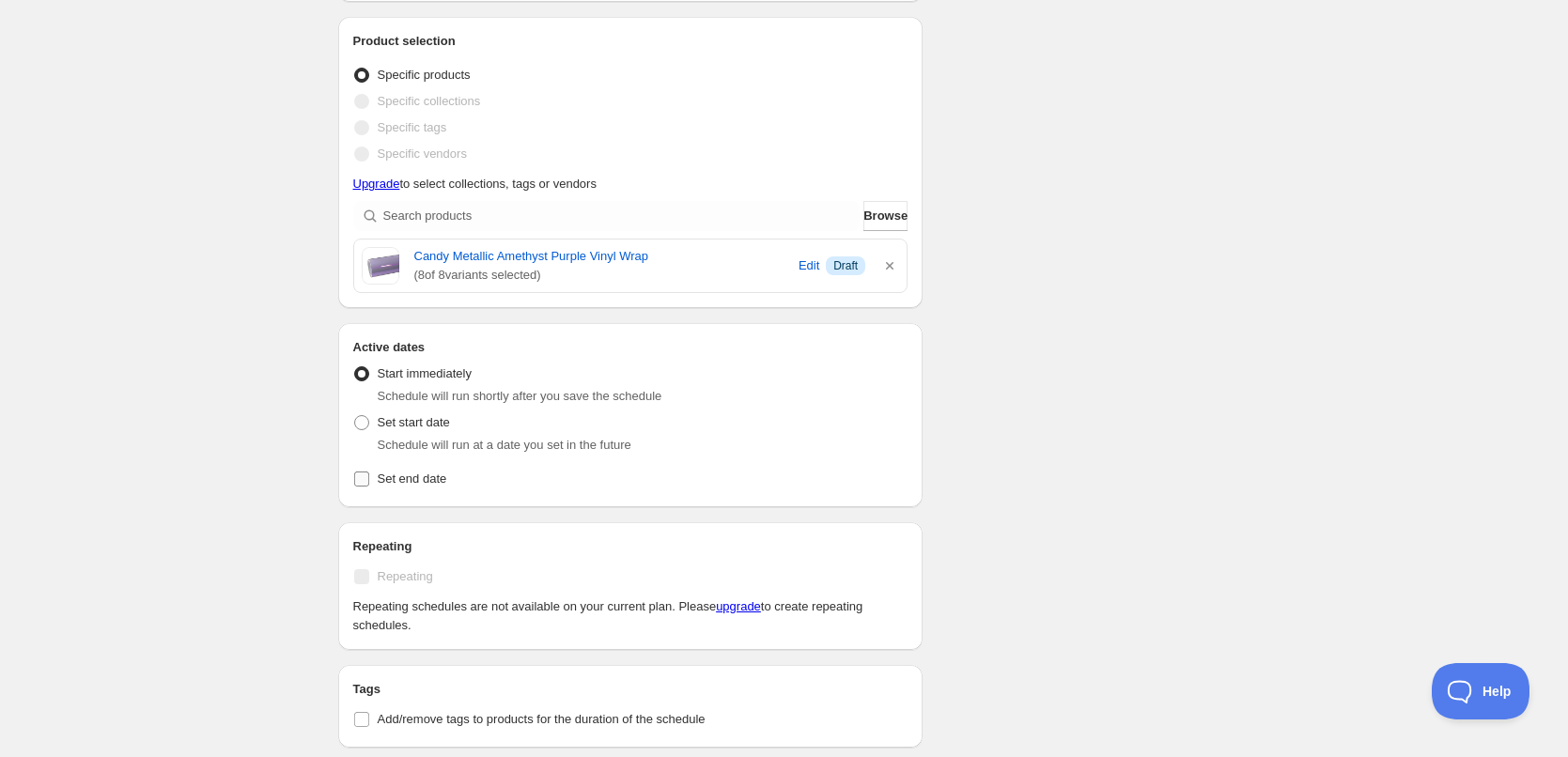
click at [373, 476] on label "Set end date" at bounding box center [631, 479] width 555 height 27
click at [370, 476] on input "Set end date" at bounding box center [362, 479] width 15 height 15
checkbox input "true"
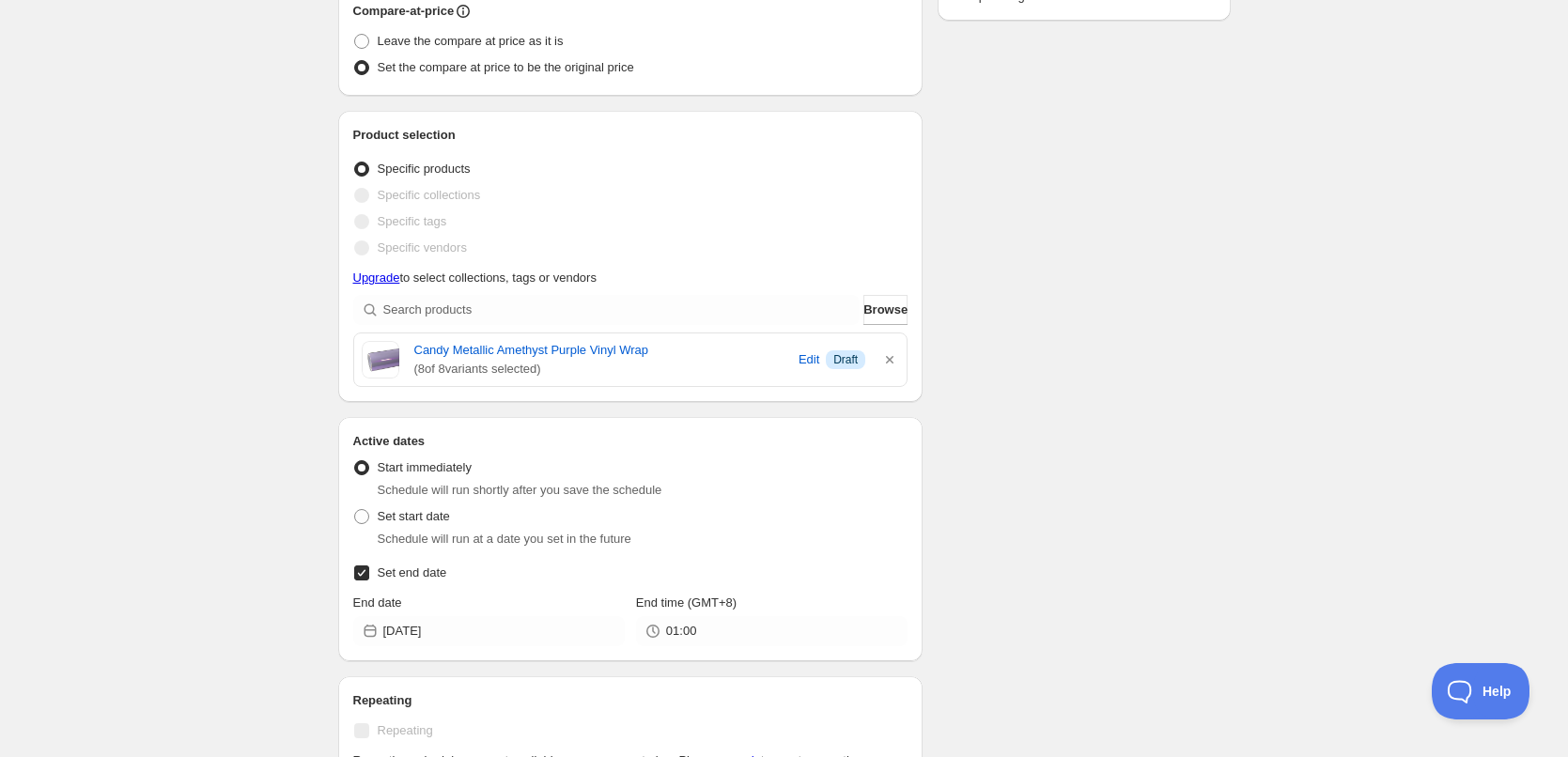
scroll to position [400, 0]
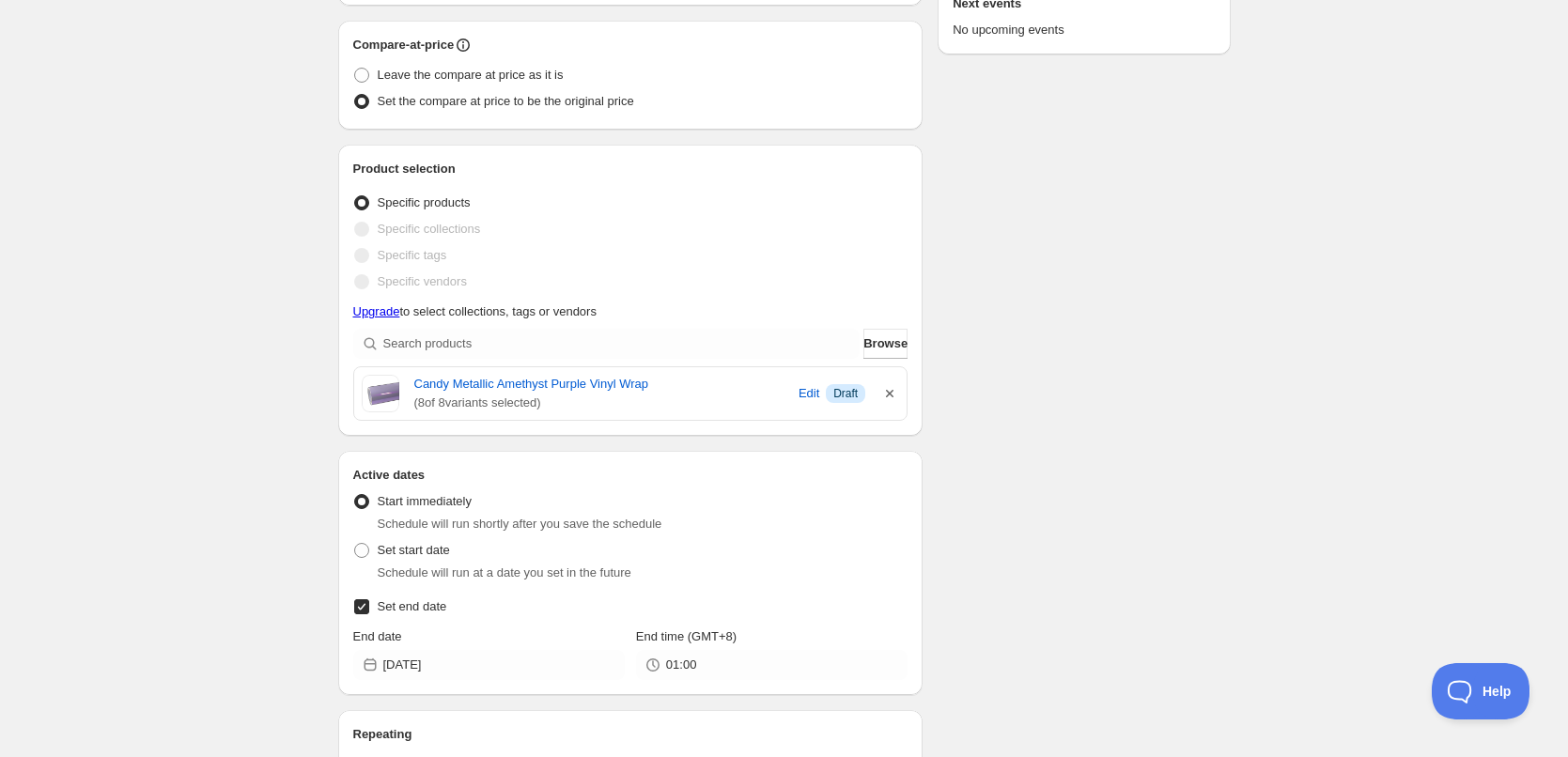
click at [880, 395] on icon "button" at bounding box center [890, 393] width 19 height 19
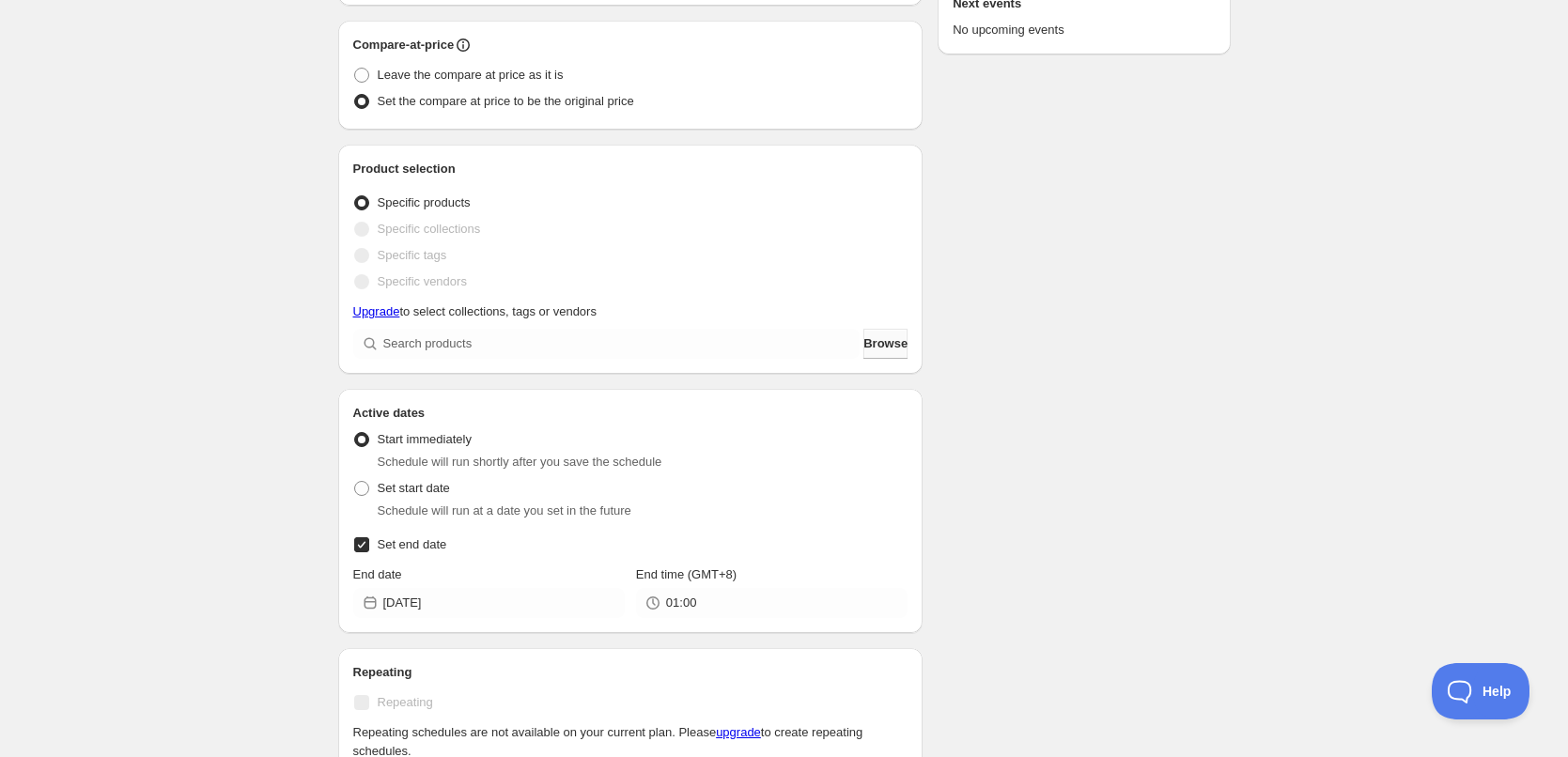
click at [878, 353] on button "Browse" at bounding box center [886, 344] width 44 height 30
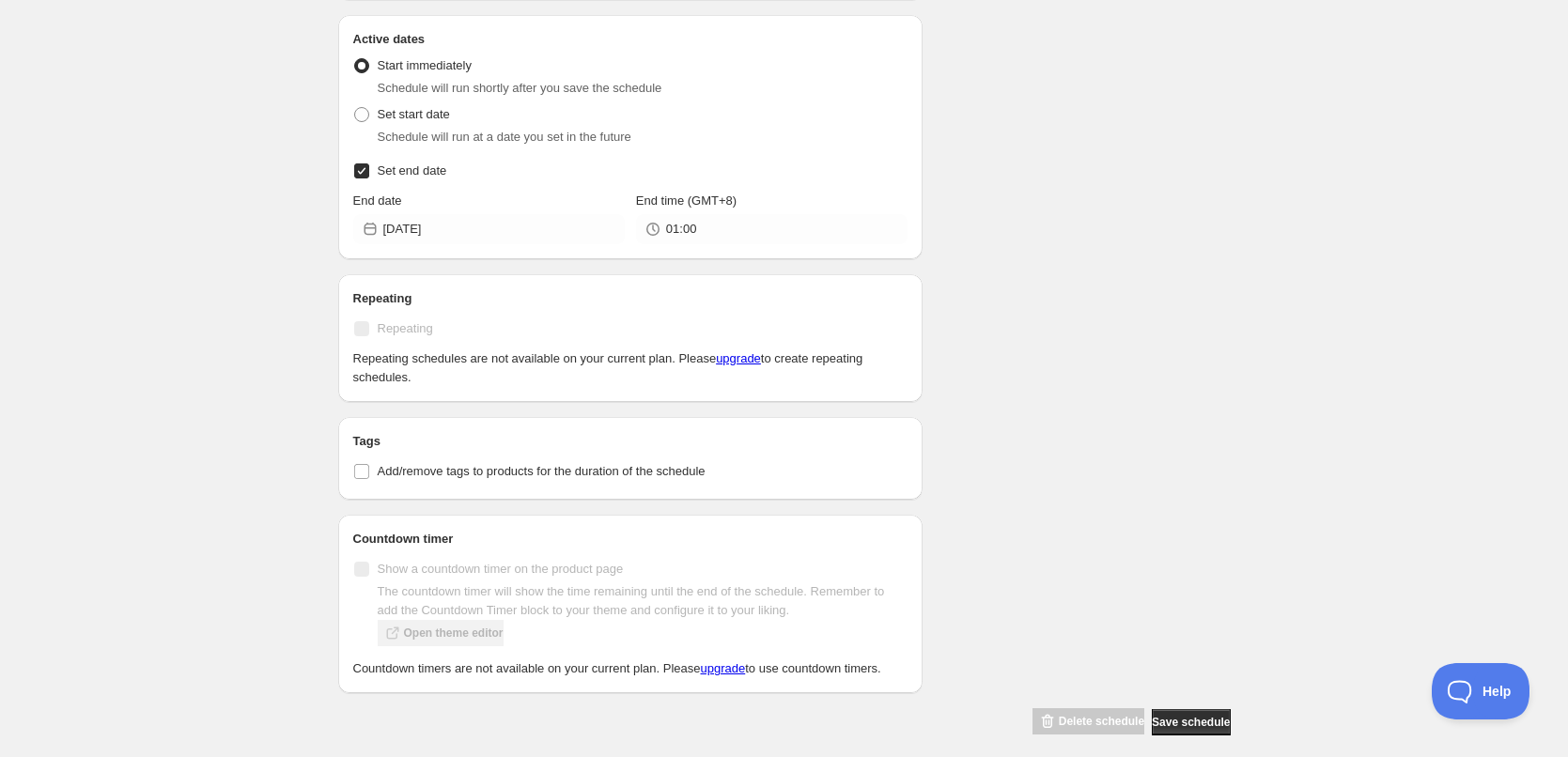
scroll to position [869, 0]
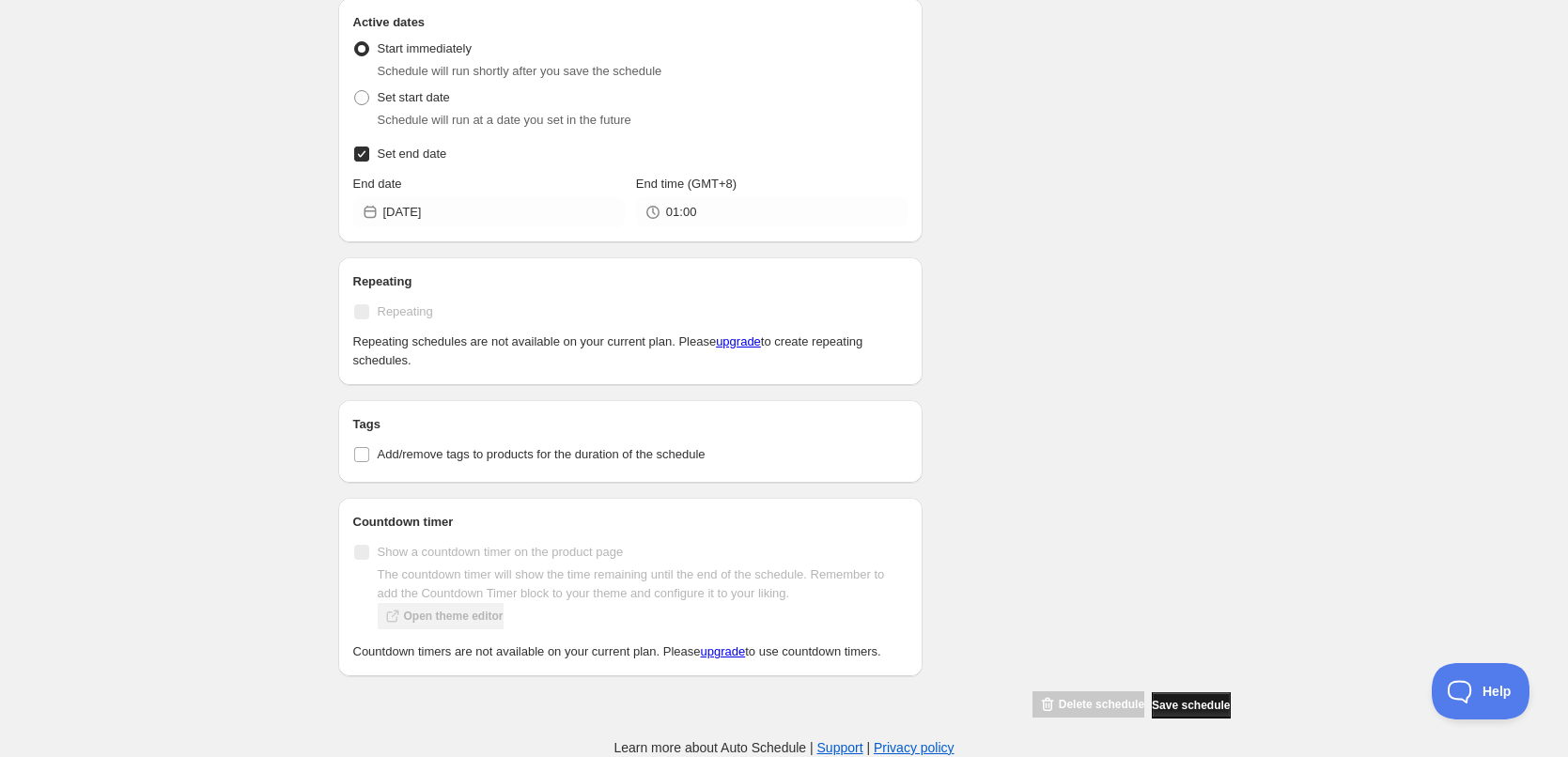
click at [1215, 707] on span "Save schedule" at bounding box center [1191, 706] width 78 height 15
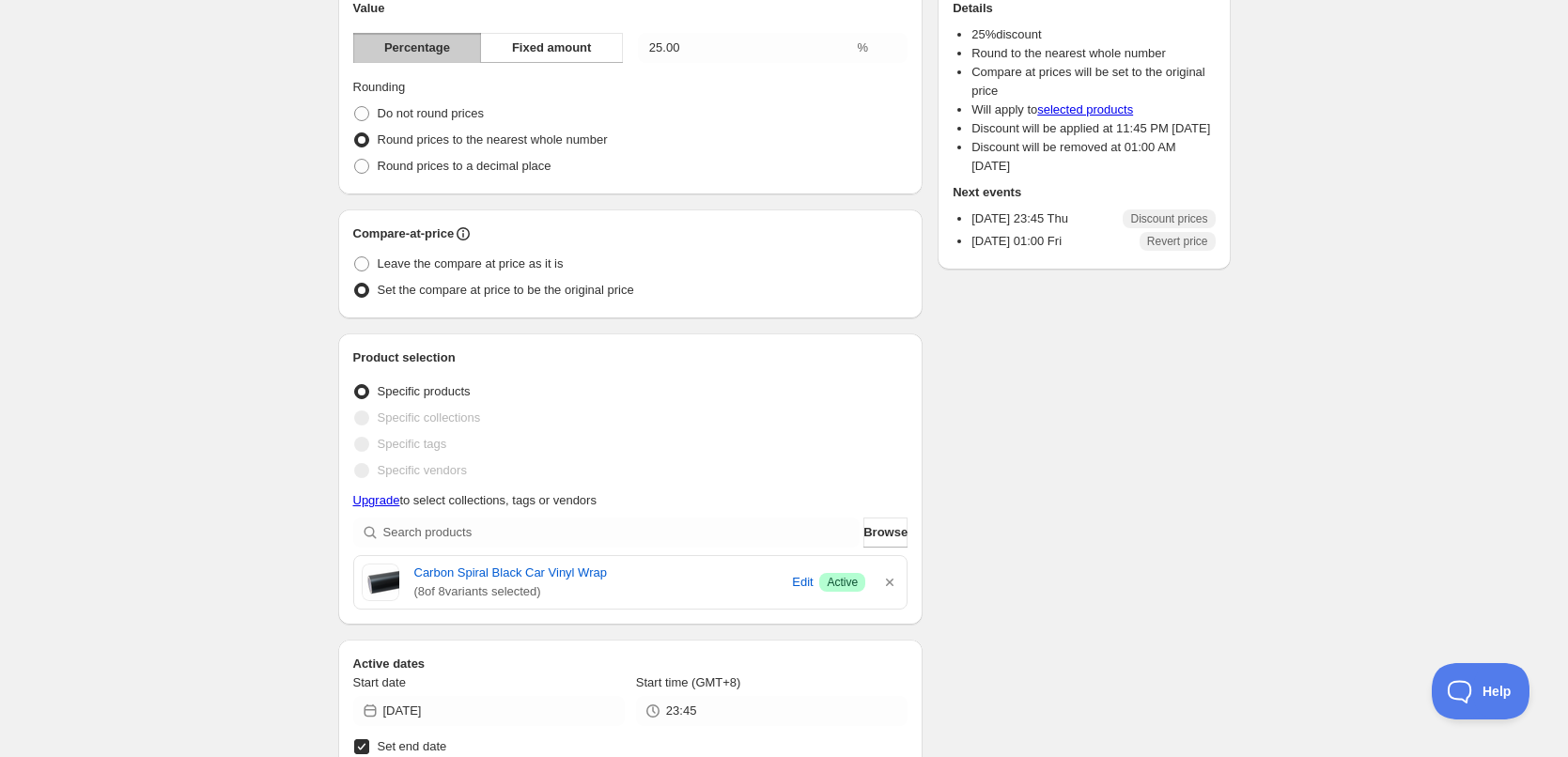
scroll to position [376, 0]
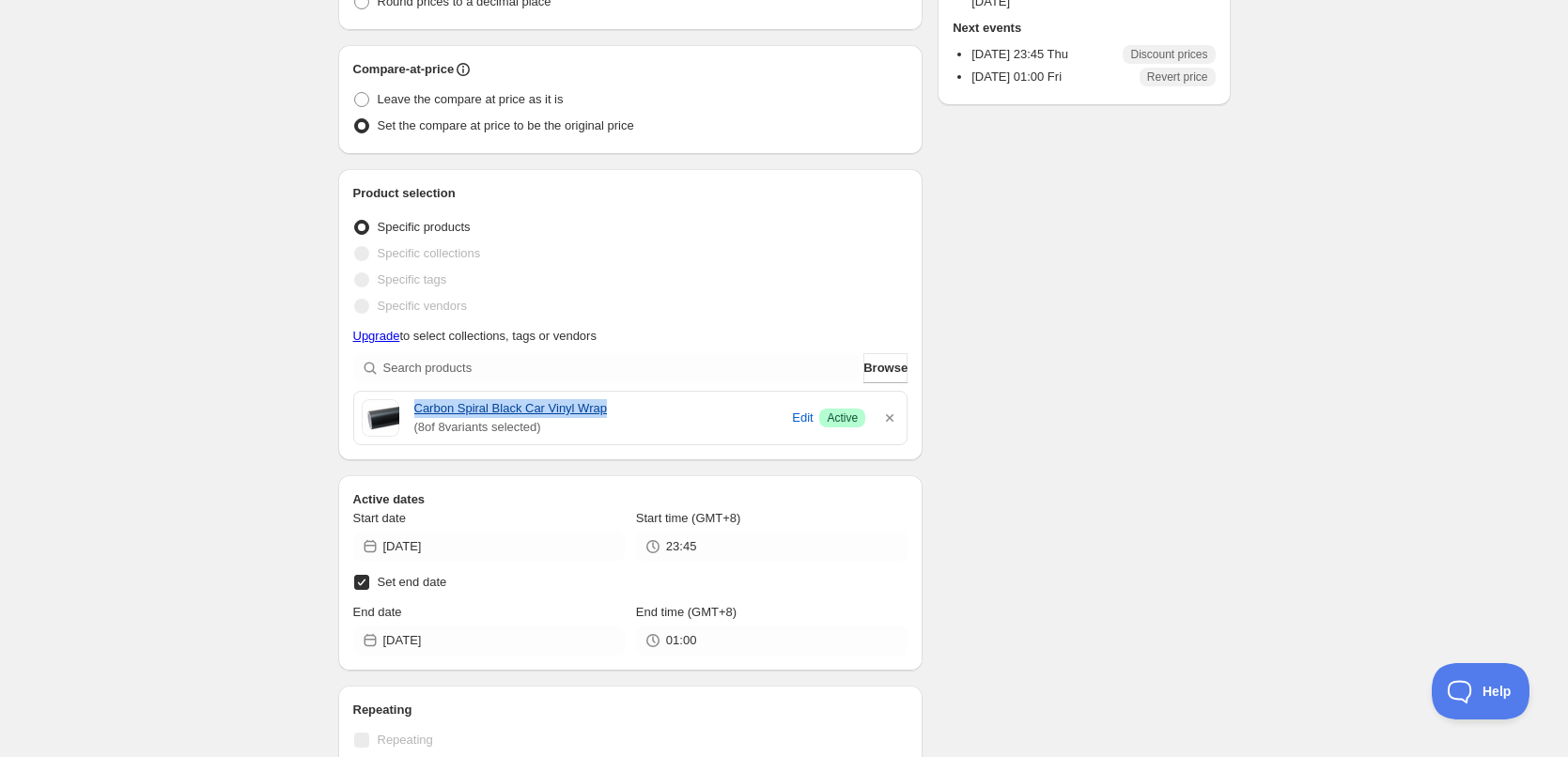
drag, startPoint x: 409, startPoint y: 406, endPoint x: 630, endPoint y: 408, distance: 221.0
click at [630, 408] on div "Carbon Spiral Black Car Vinyl Wrap ( 8 of 8 variants selected) Edit Success Act…" at bounding box center [631, 417] width 538 height 37
copy link "Carbon Spiral Black Car Vinyl Wrap"
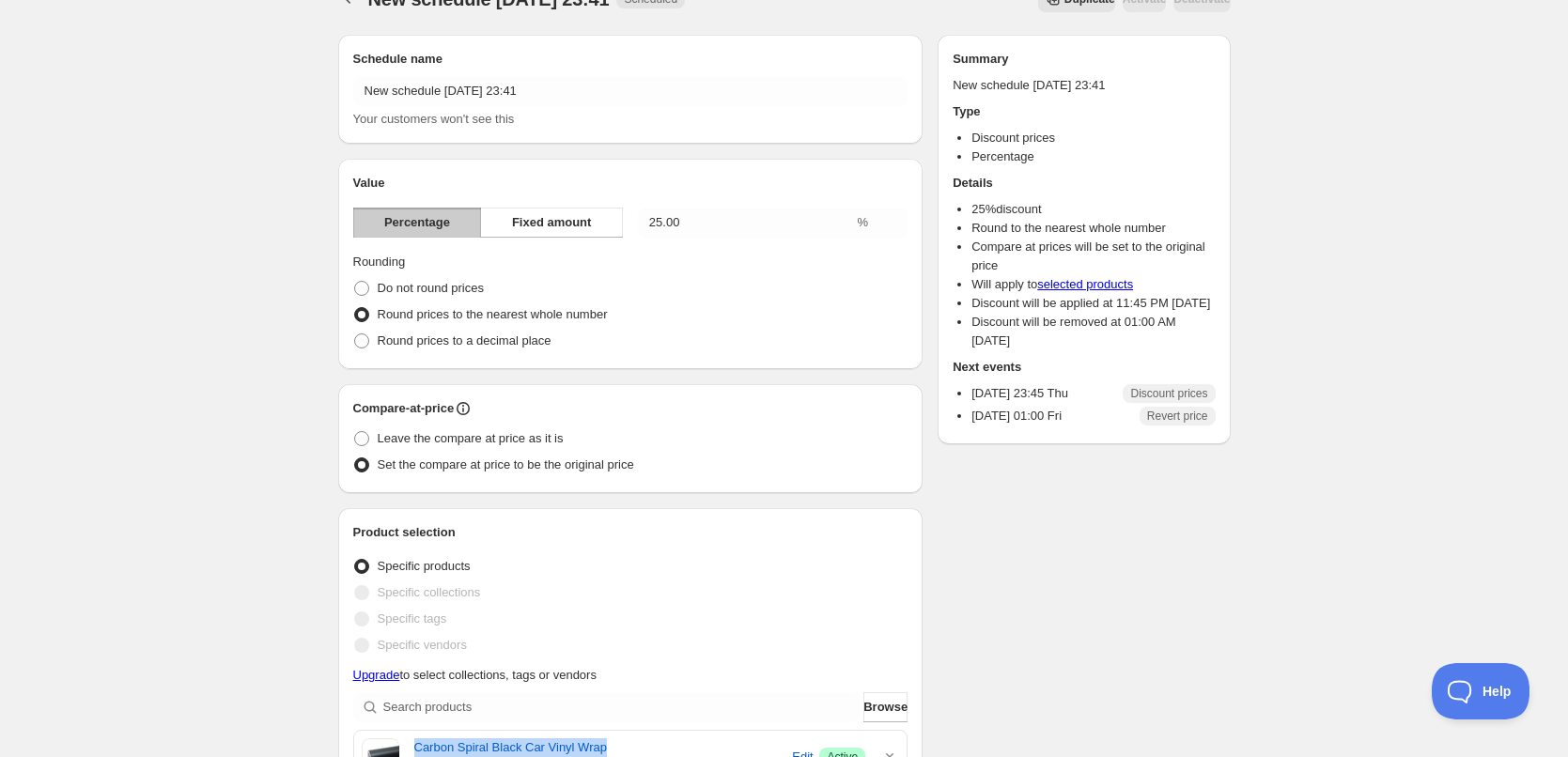
scroll to position [0, 0]
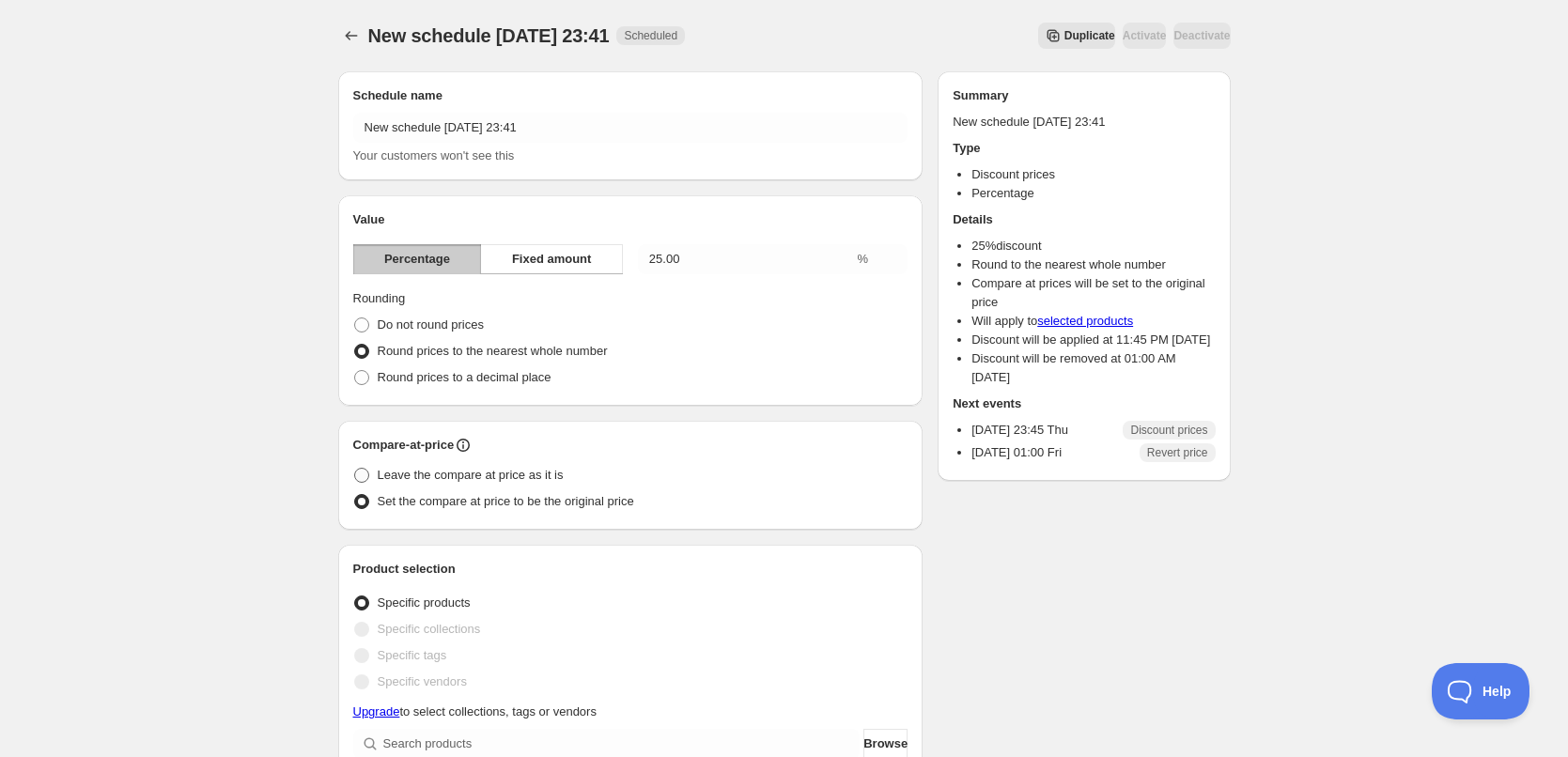
click at [398, 480] on span "Leave the compare at price as it is" at bounding box center [471, 474] width 186 height 14
click at [355, 468] on input "Leave the compare at price as it is" at bounding box center [354, 468] width 1 height 1
radio input "true"
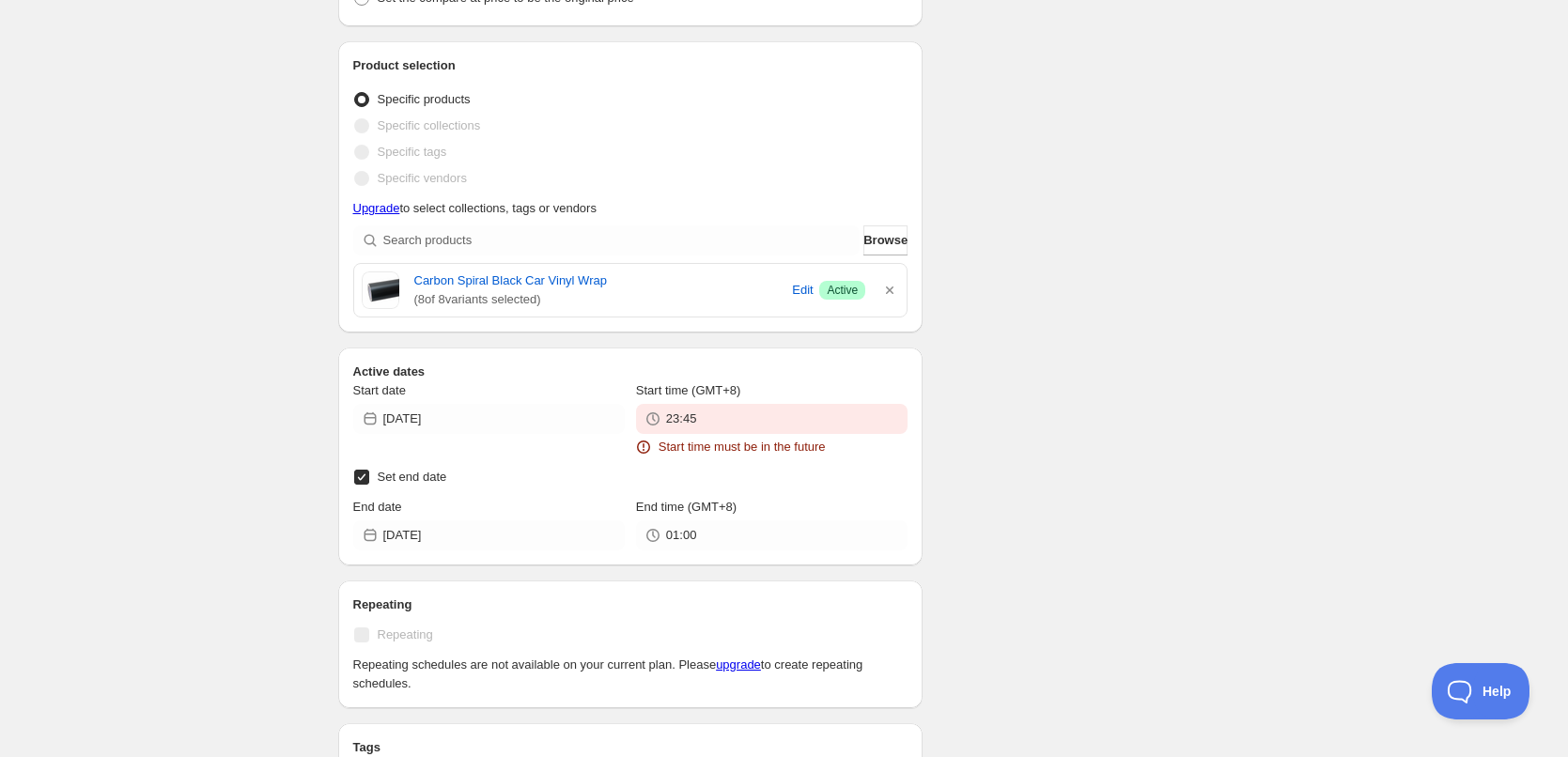
scroll to position [657, 0]
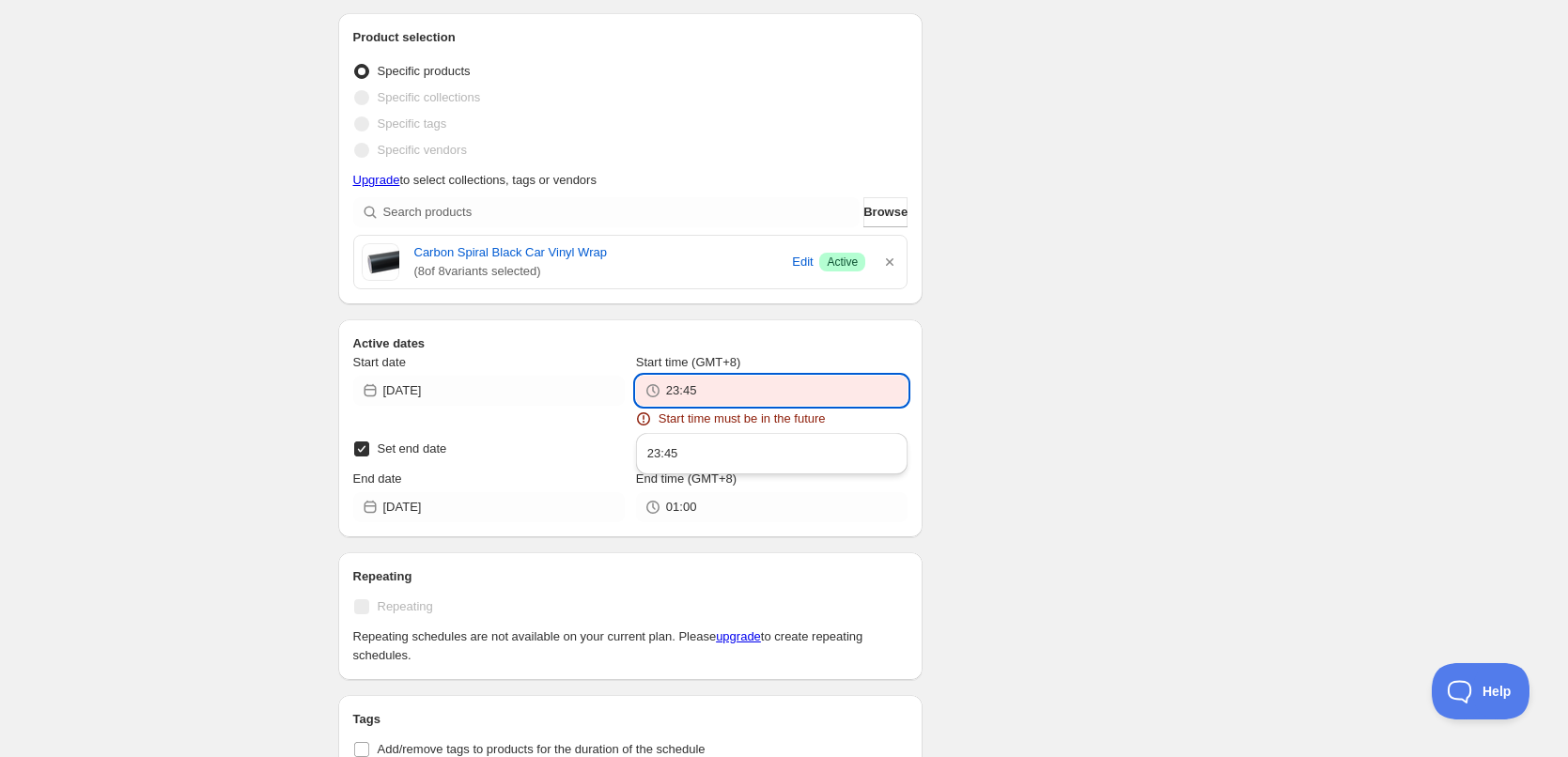
click at [739, 395] on input "23:45" at bounding box center [787, 391] width 242 height 30
drag, startPoint x: 699, startPoint y: 389, endPoint x: 710, endPoint y: 389, distance: 11.0
click at [710, 389] on input "23:45" at bounding box center [787, 391] width 242 height 30
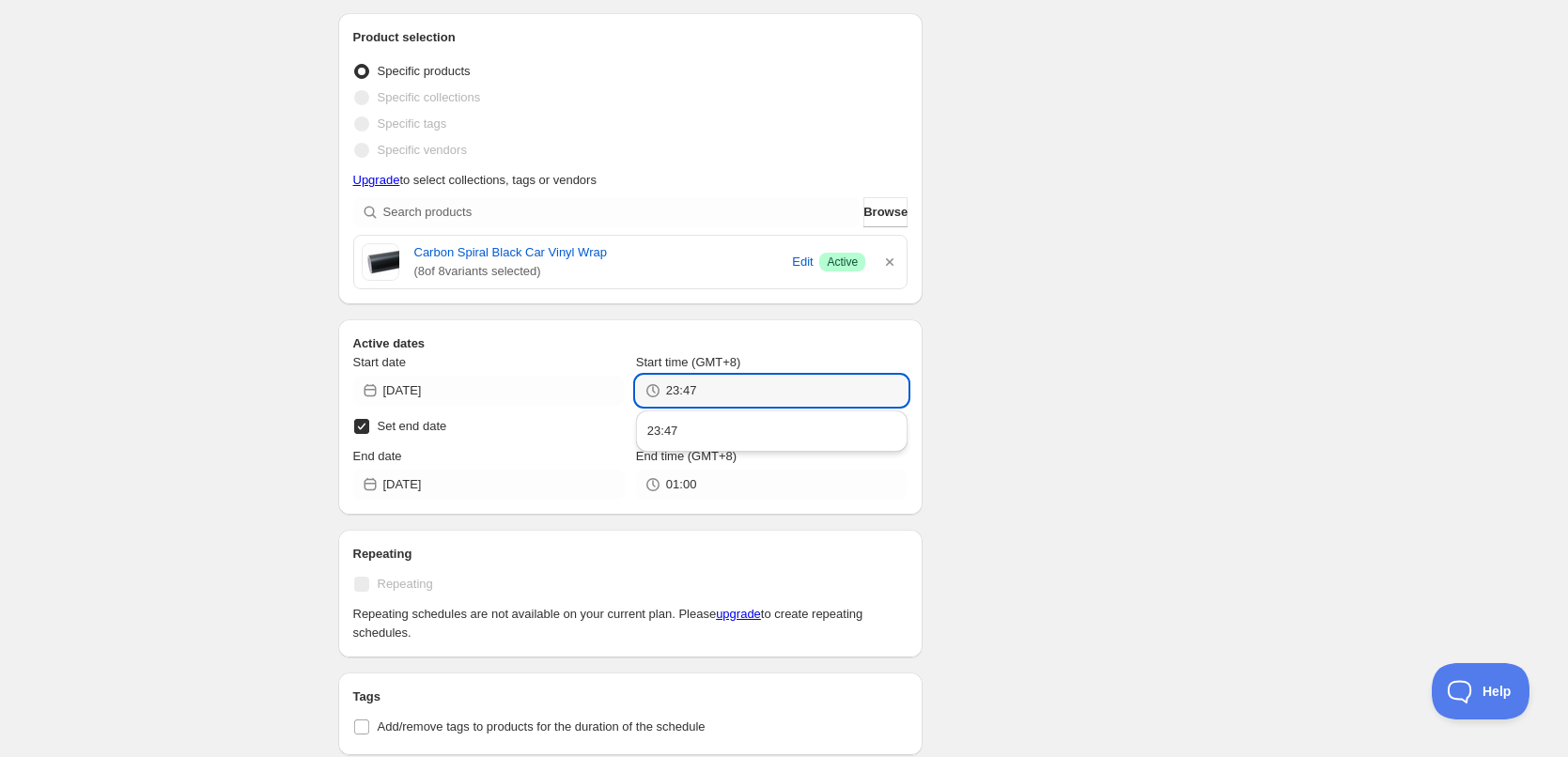
type input "23:47"
click at [1151, 340] on div "There were some issues with your form submission Start time must be in the futu…" at bounding box center [776, 231] width 908 height 1664
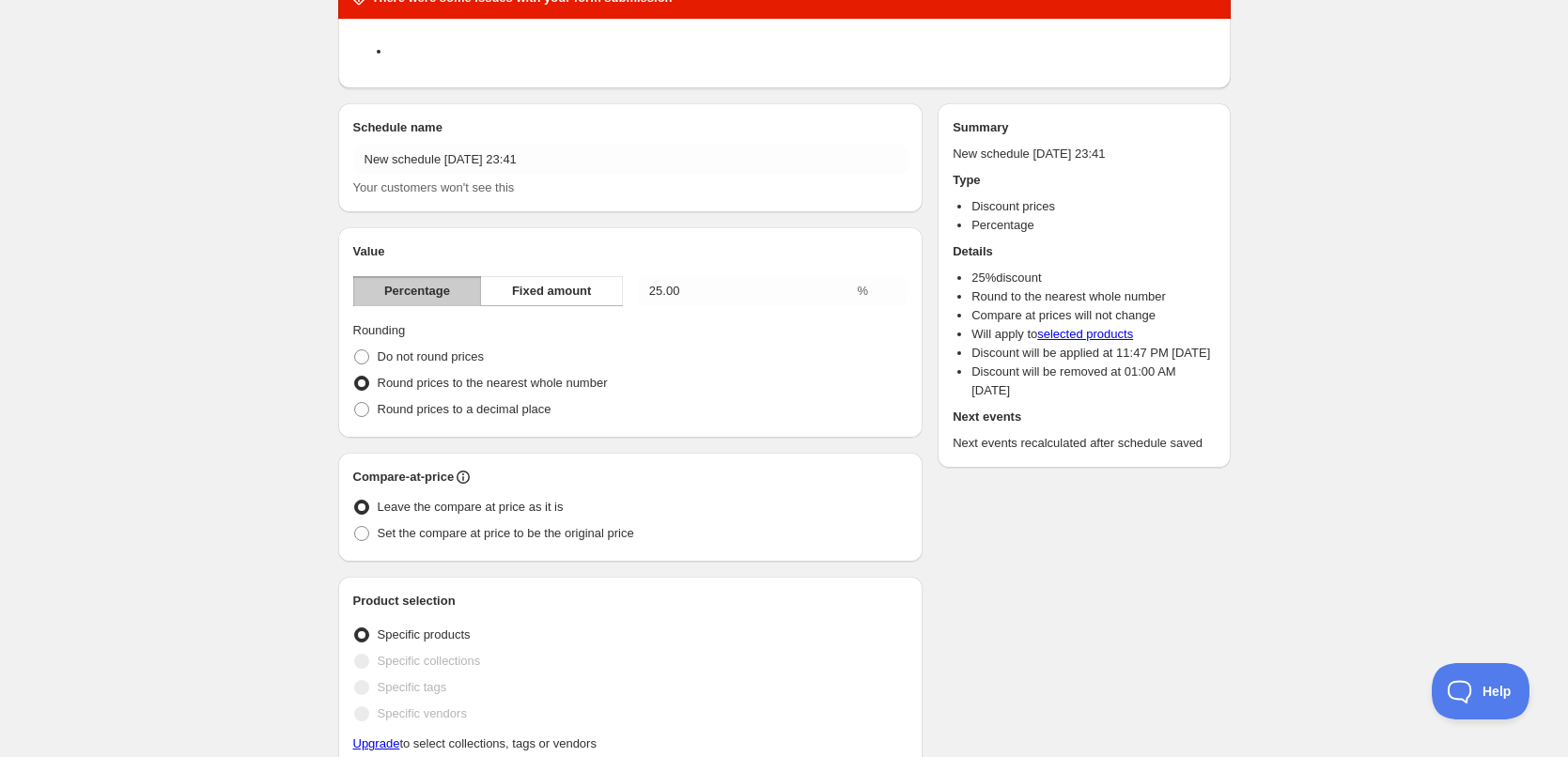
scroll to position [0, 0]
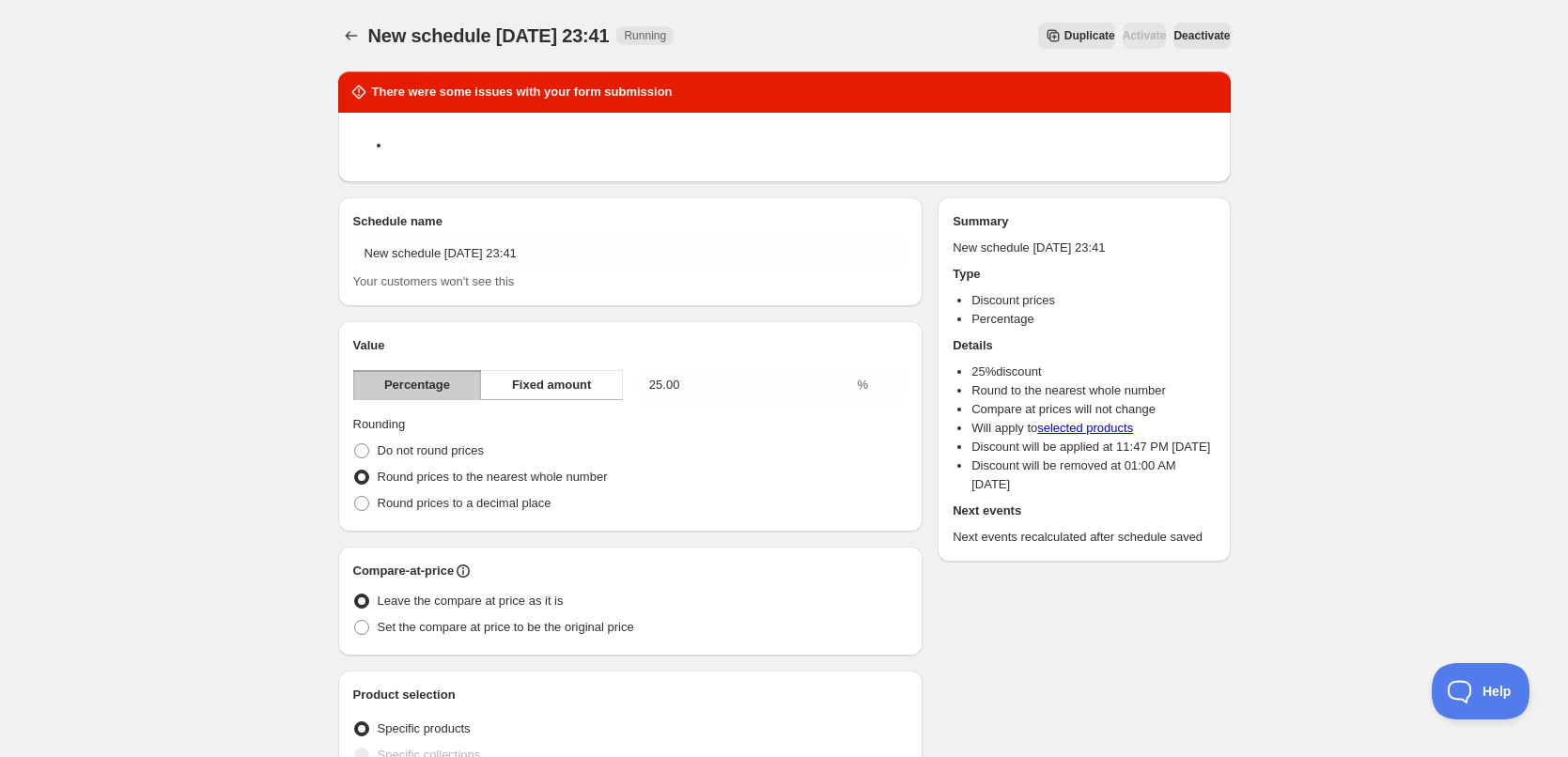
click at [1174, 28] on button "Deactivate" at bounding box center [1201, 36] width 56 height 27
click at [1220, 35] on button "Deactivate" at bounding box center [1201, 36] width 56 height 27
click at [1123, 34] on span "Activate" at bounding box center [1145, 36] width 44 height 15
click at [908, 128] on div at bounding box center [785, 145] width 863 height 43
click at [348, 34] on icon "Schedules" at bounding box center [352, 36] width 19 height 19
